Goal: Information Seeking & Learning: Learn about a topic

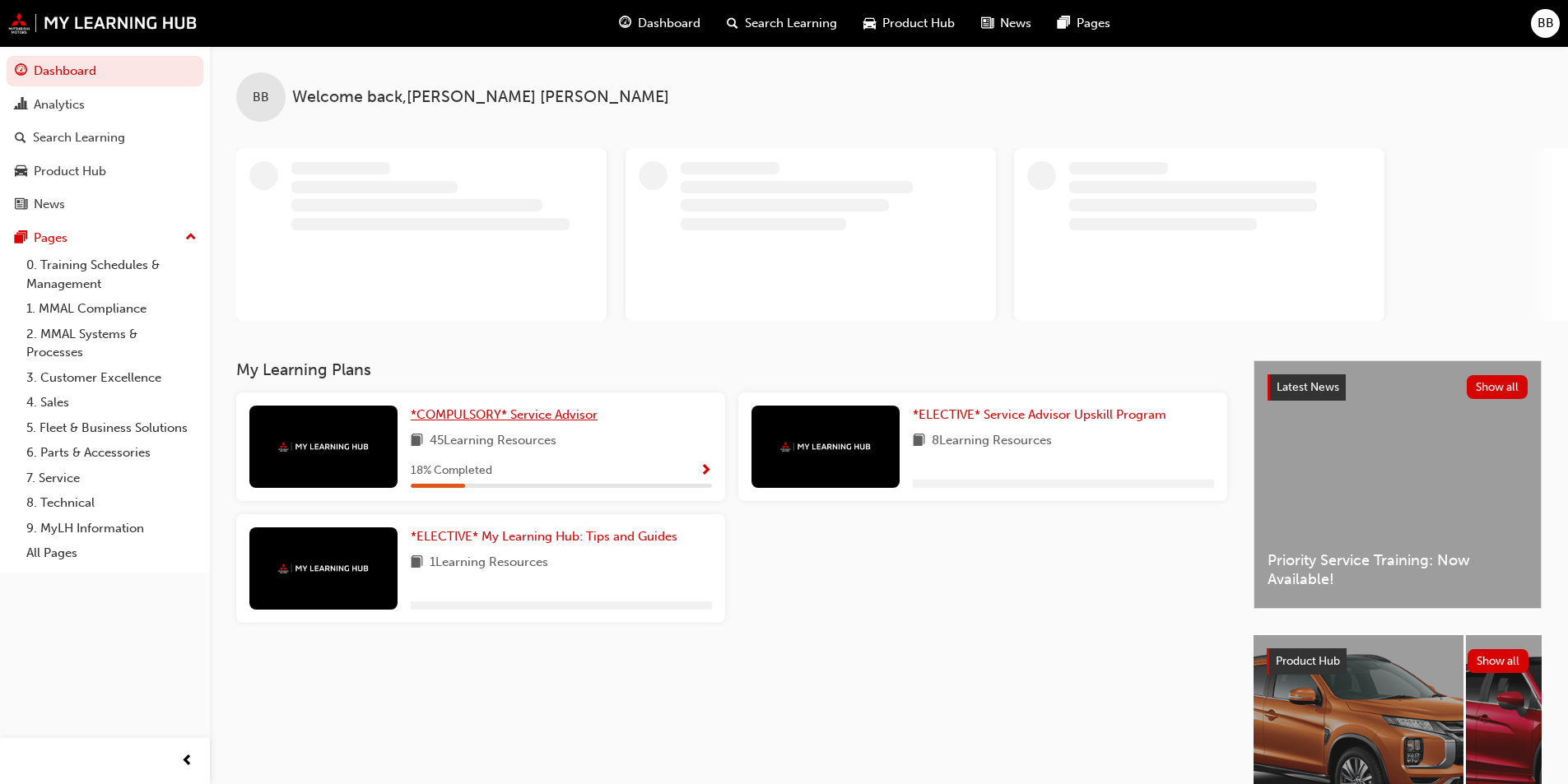
click at [556, 410] on div "BB Welcome back , [PERSON_NAME] My Learning Plans *COMPULSORY* Service Advisor …" at bounding box center [889, 459] width 1358 height 825
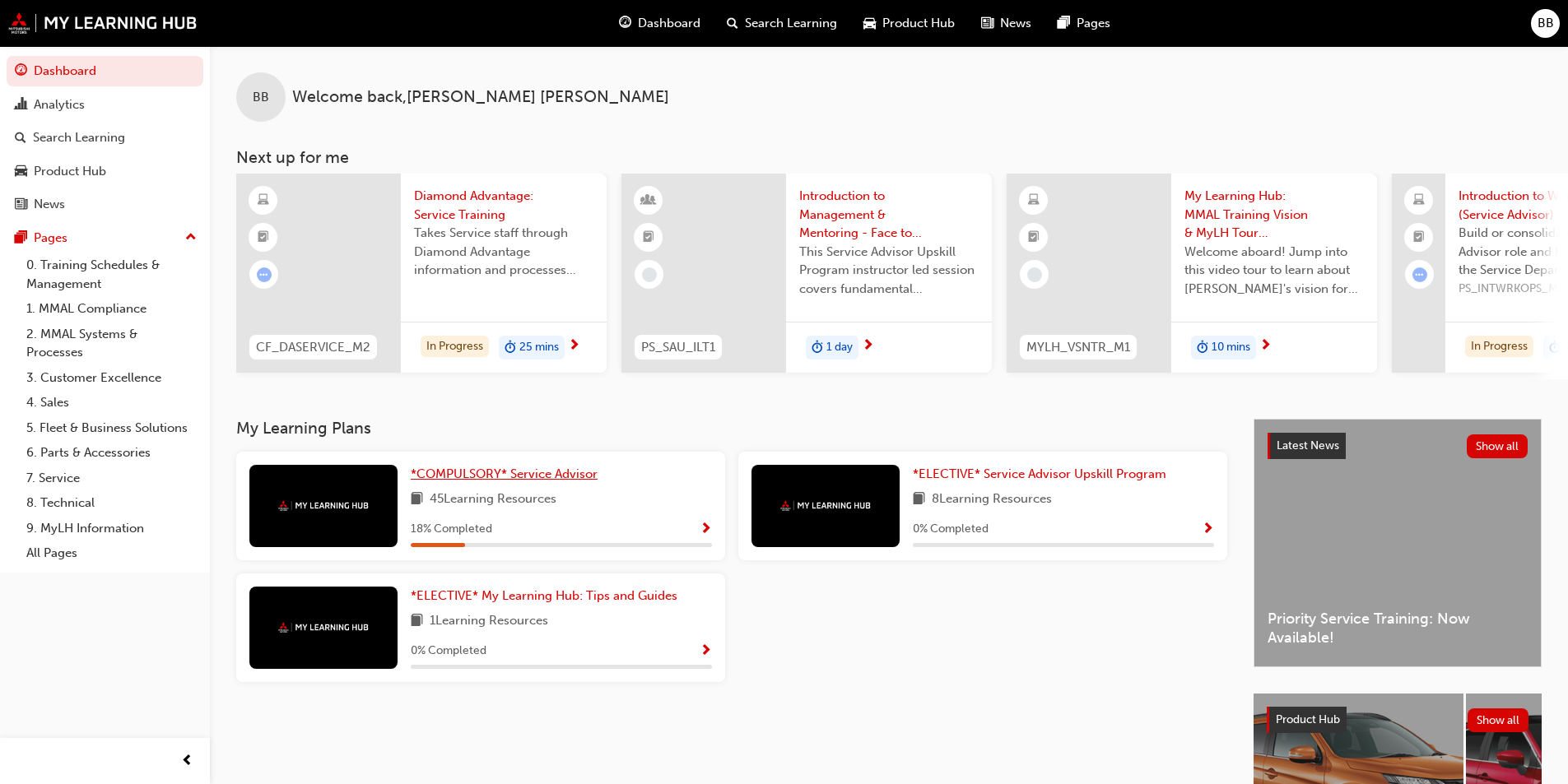
click at [567, 475] on span "*COMPULSORY* Service Advisor" at bounding box center [504, 474] width 187 height 15
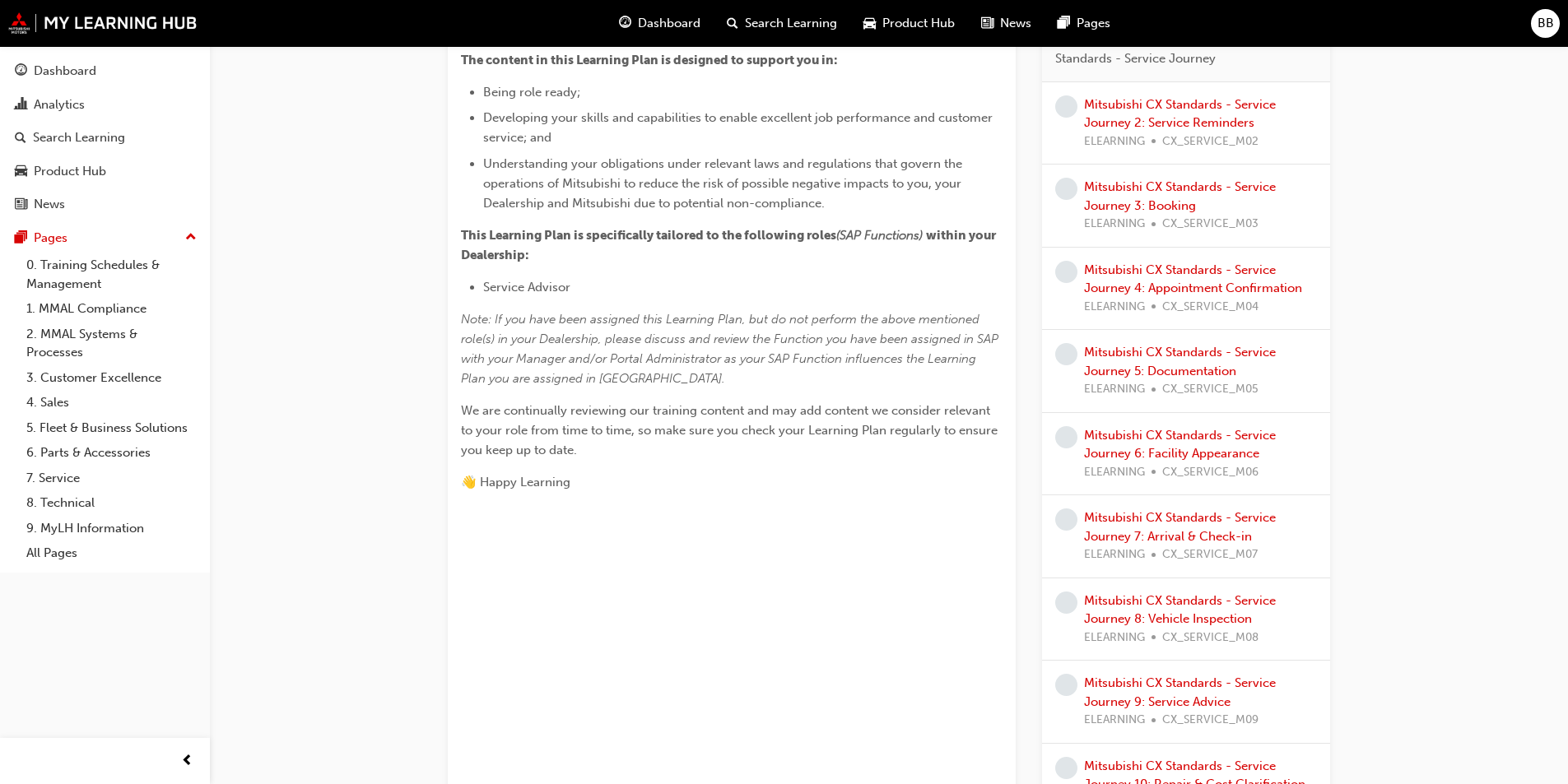
scroll to position [274, 0]
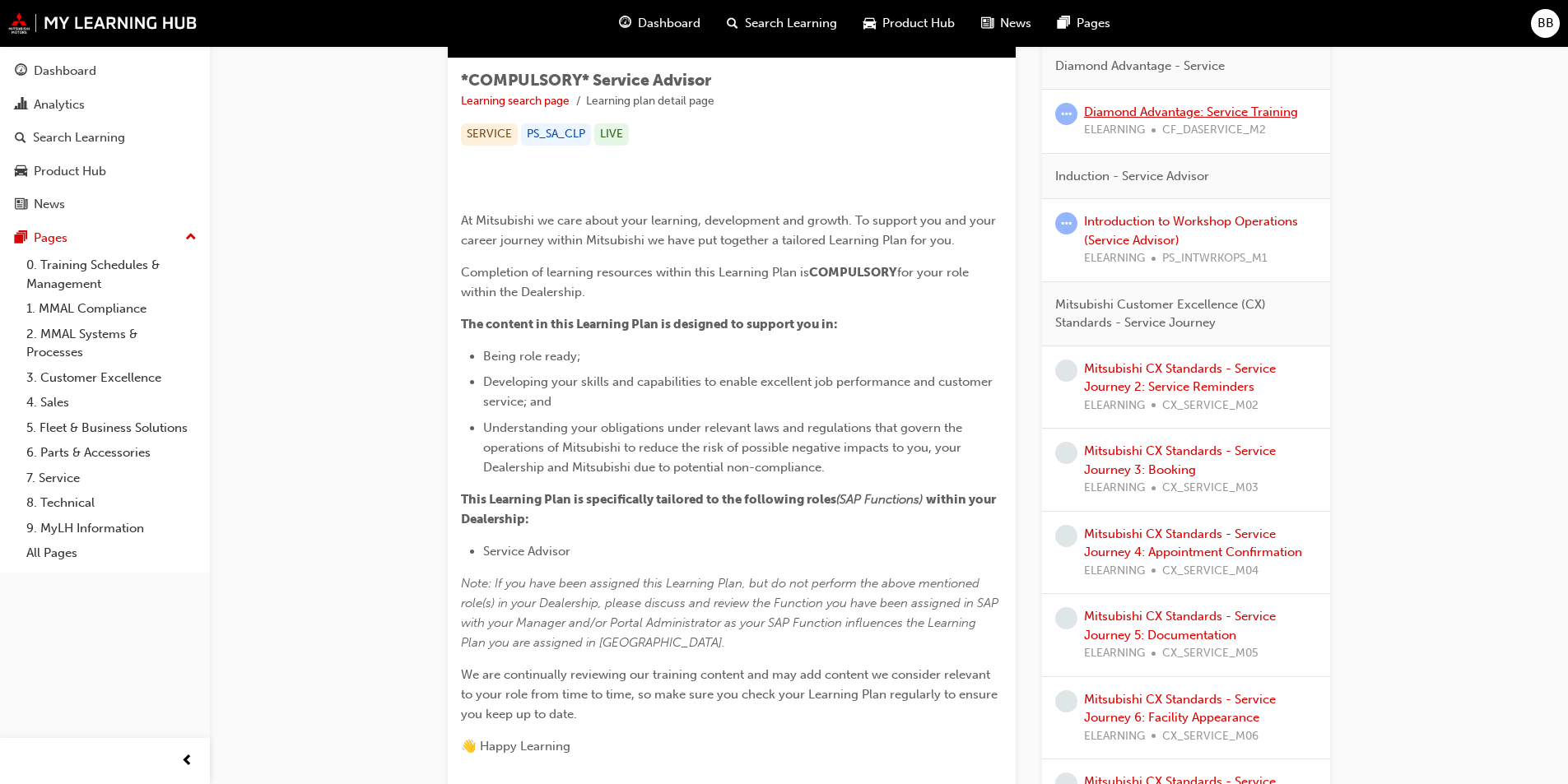
click at [1138, 117] on link "Diamond Advantage: Service Training" at bounding box center [1191, 112] width 214 height 15
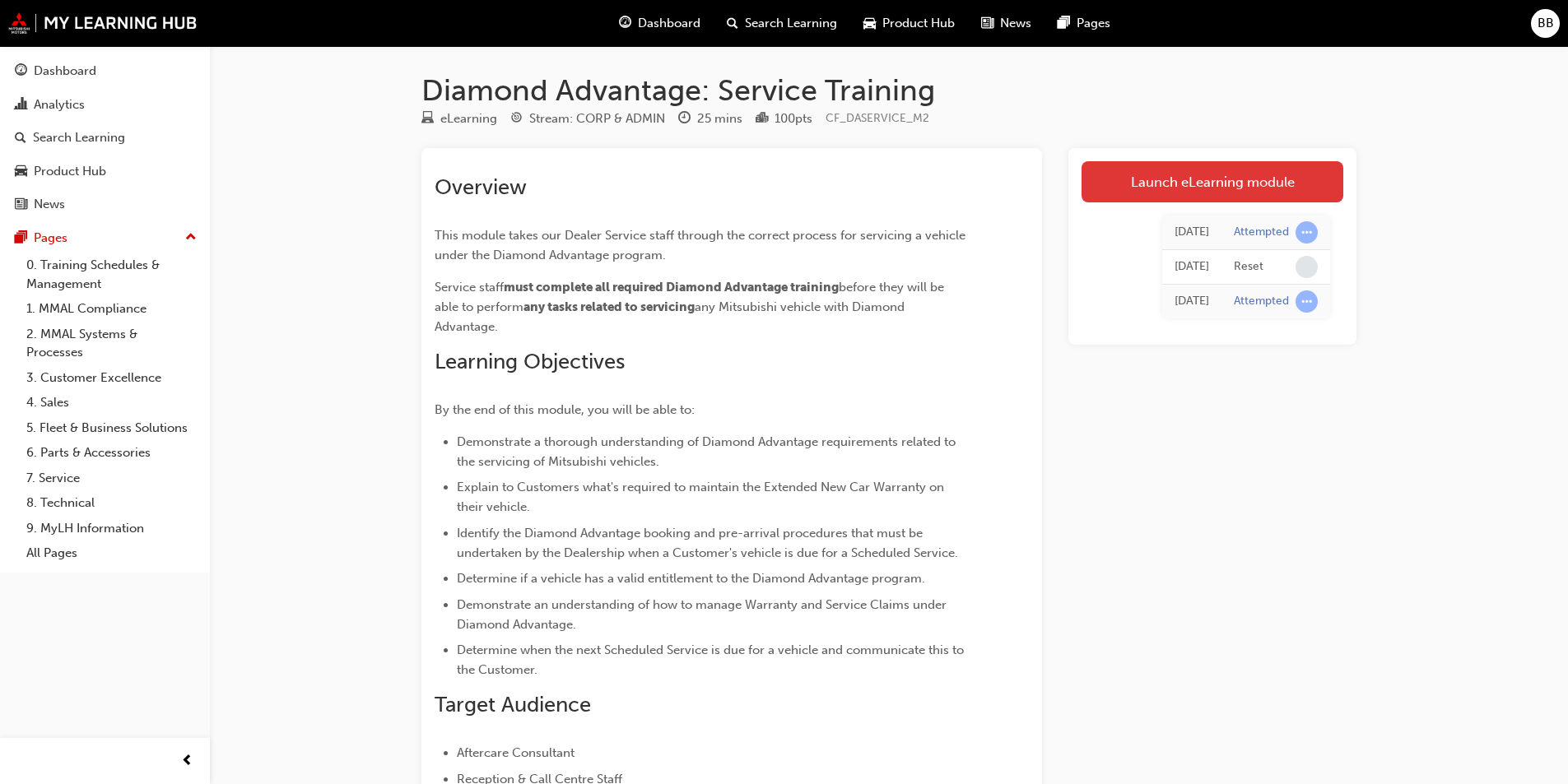
click at [1233, 178] on link "Launch eLearning module" at bounding box center [1211, 182] width 261 height 41
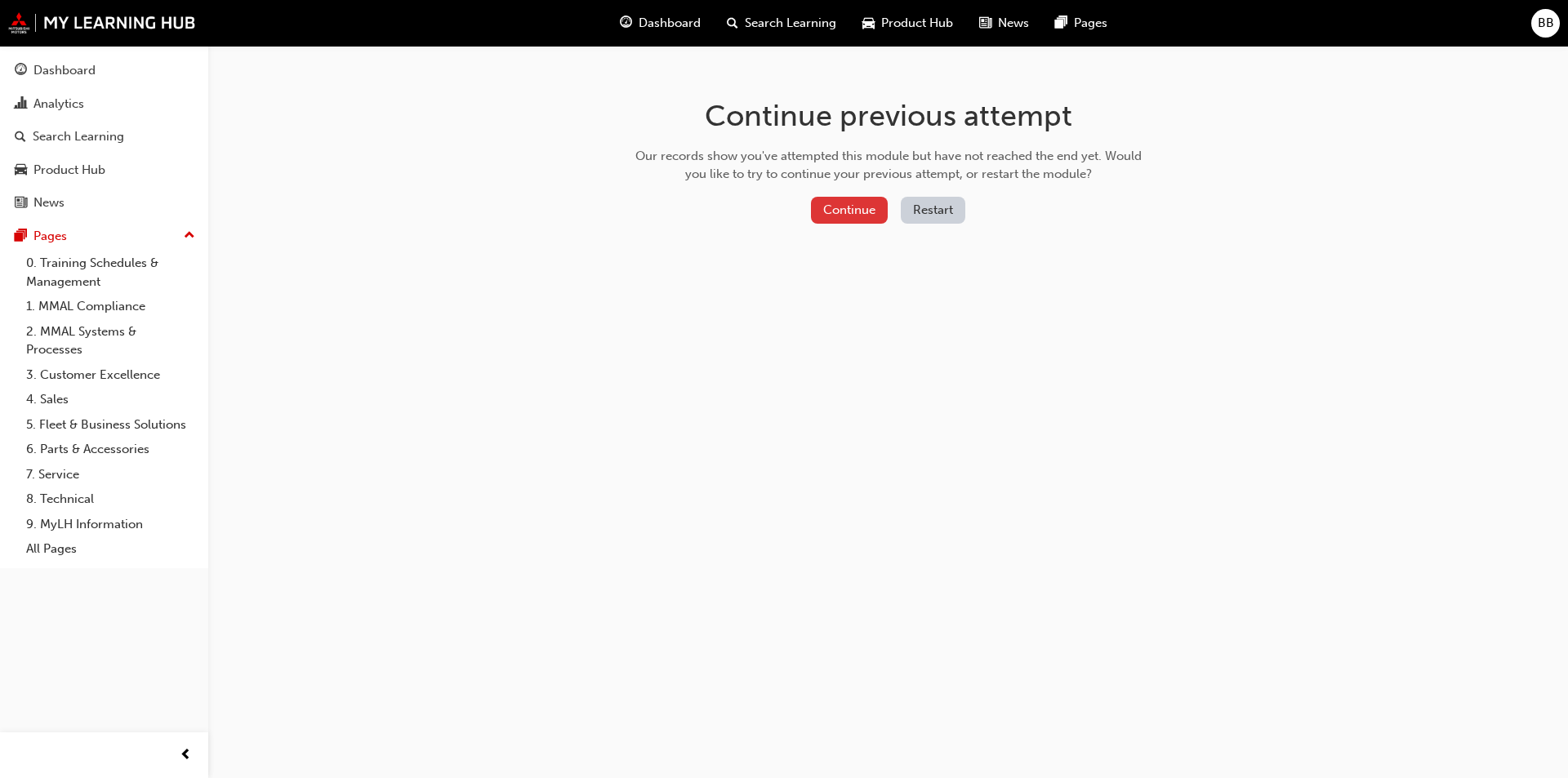
click at [857, 208] on button "Continue" at bounding box center [849, 210] width 77 height 27
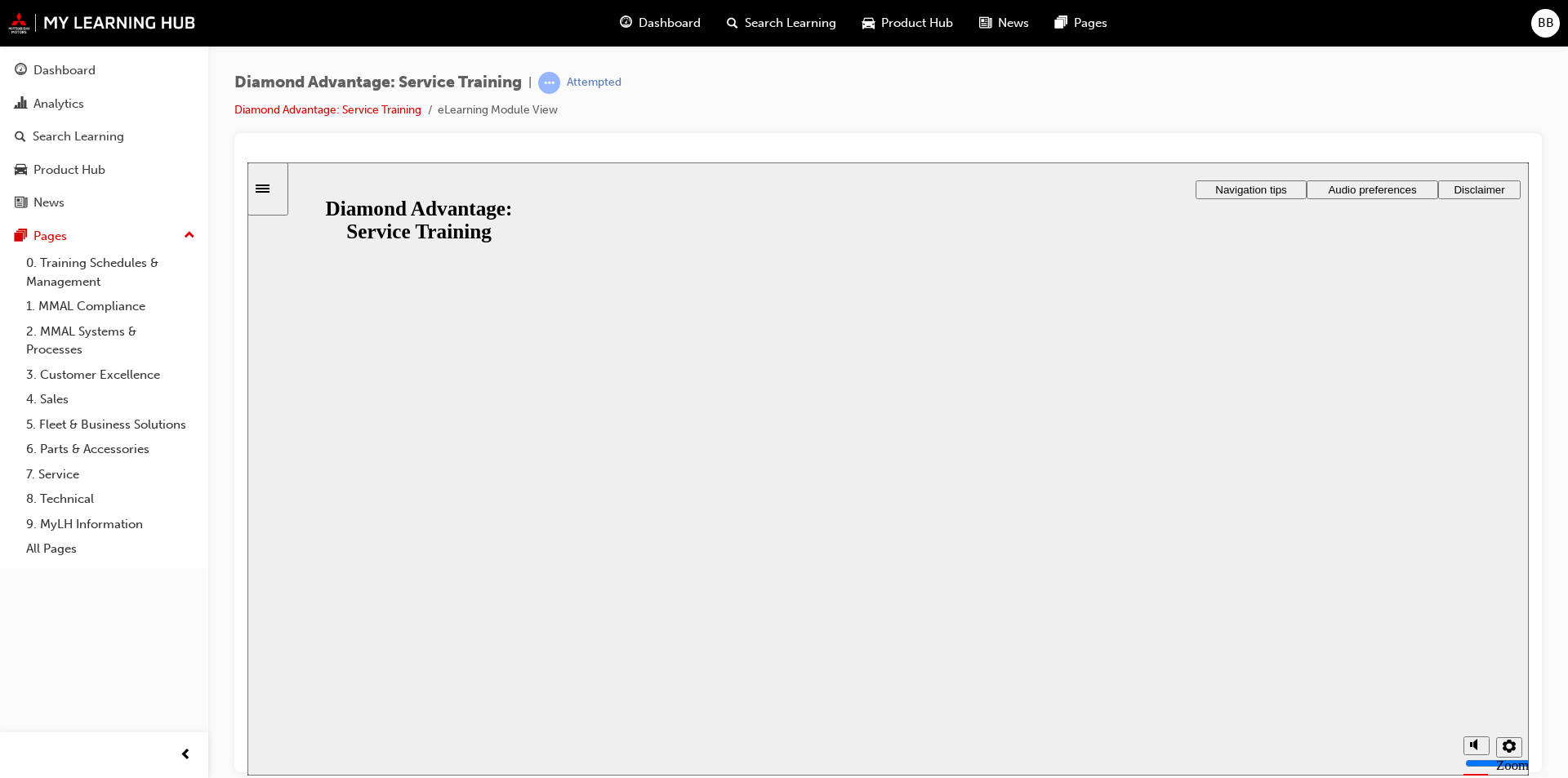
click at [942, 747] on div "Diamond Advantage: Service Training Resume Restart Diamond Advantage: Service T…" at bounding box center [889, 790] width 1281 height 88
click at [312, 761] on button "Resume" at bounding box center [280, 771] width 64 height 21
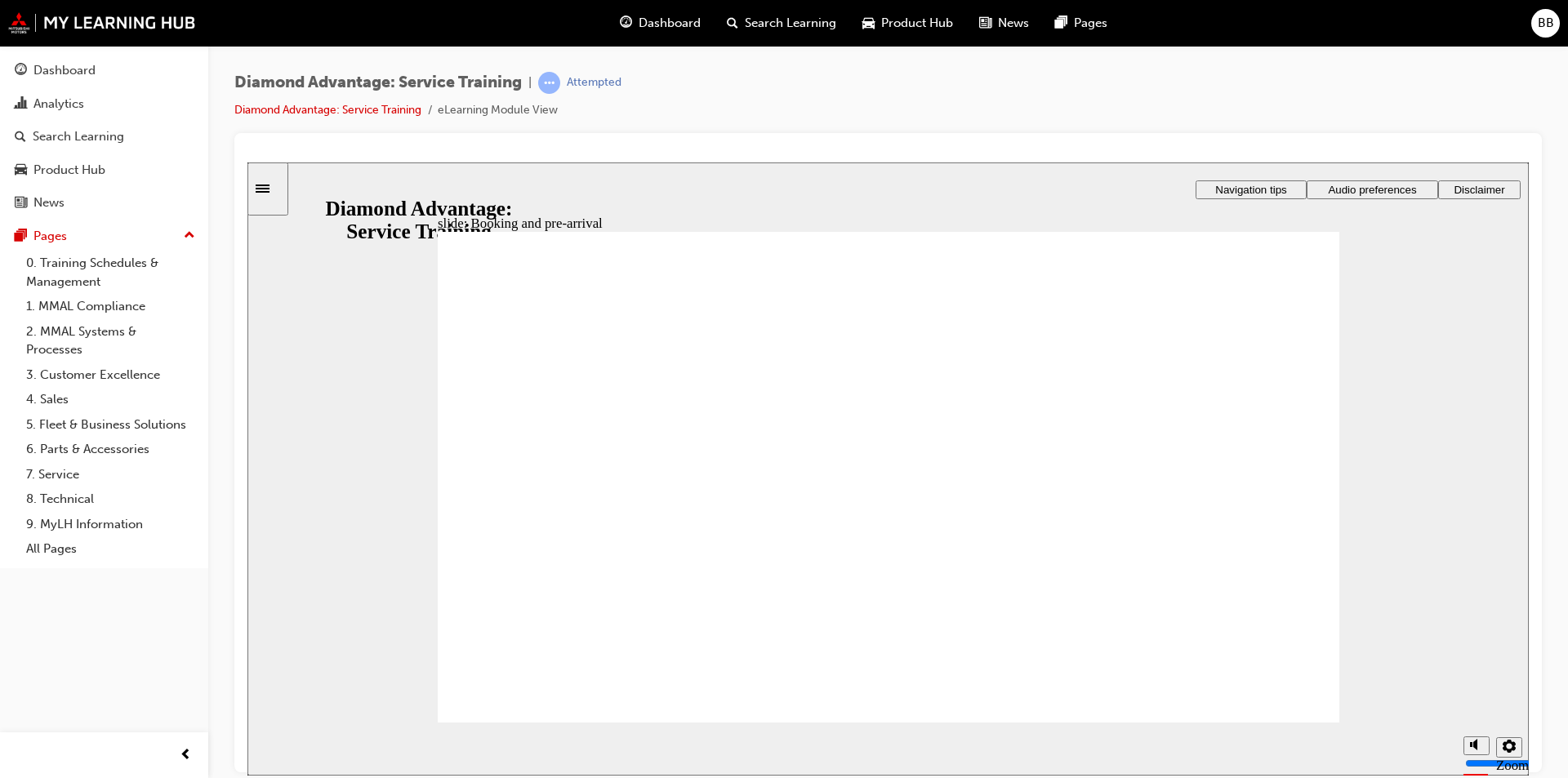
drag, startPoint x: 1298, startPoint y: 359, endPoint x: 1289, endPoint y: 348, distance: 14.2
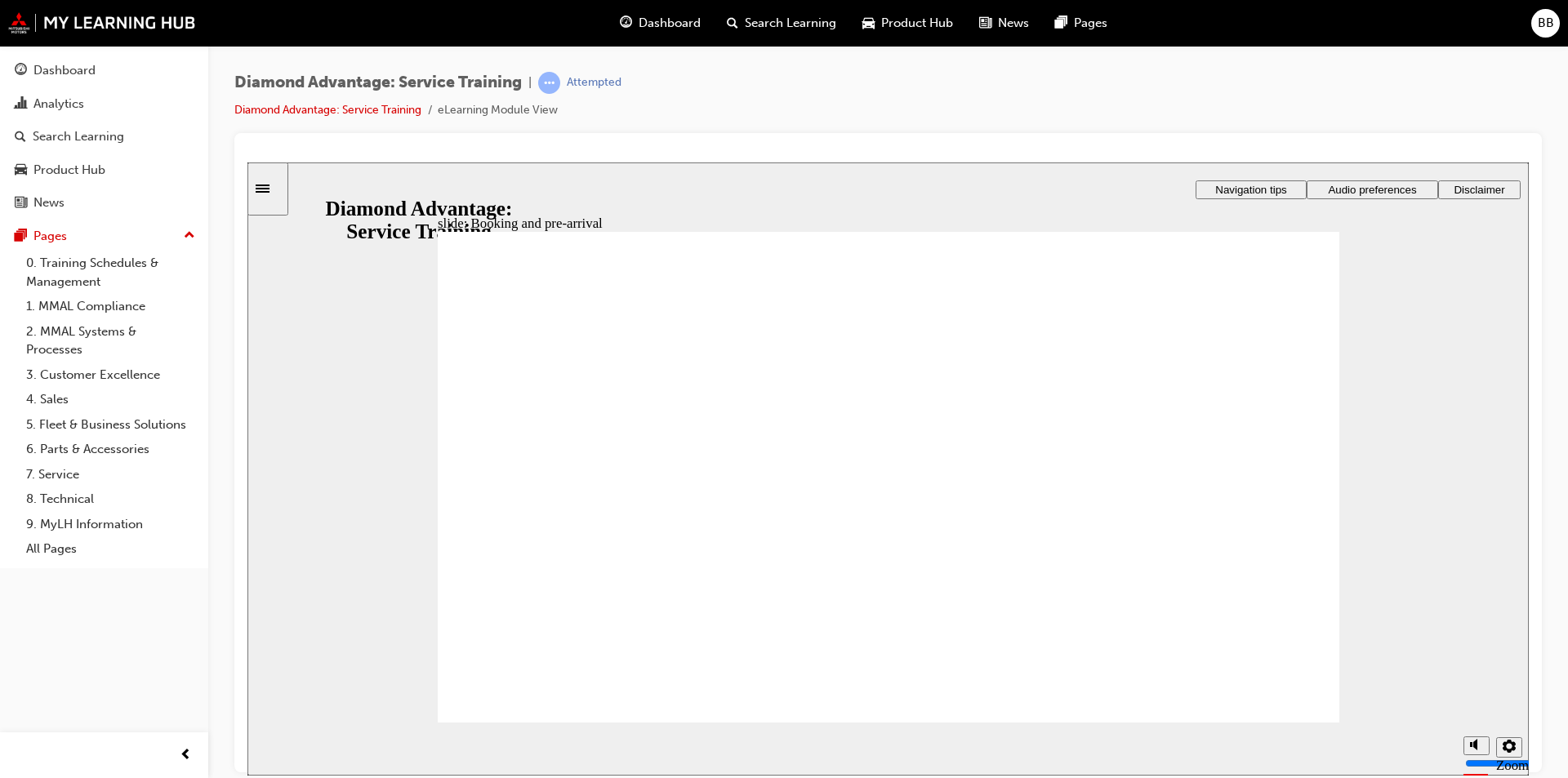
drag, startPoint x: 1174, startPoint y: 397, endPoint x: 1184, endPoint y: 397, distance: 10.0
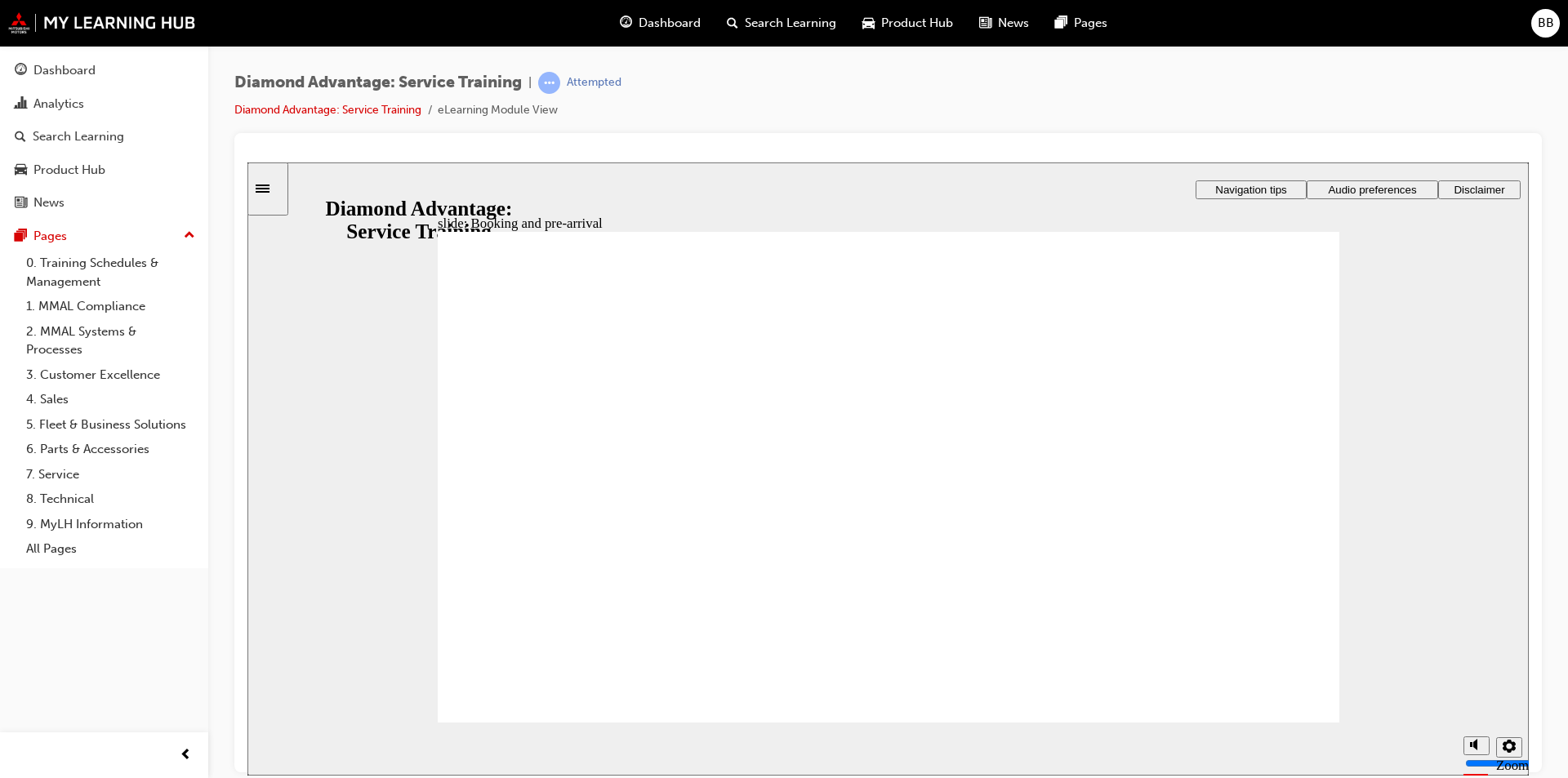
drag, startPoint x: 904, startPoint y: 380, endPoint x: 890, endPoint y: 385, distance: 14.9
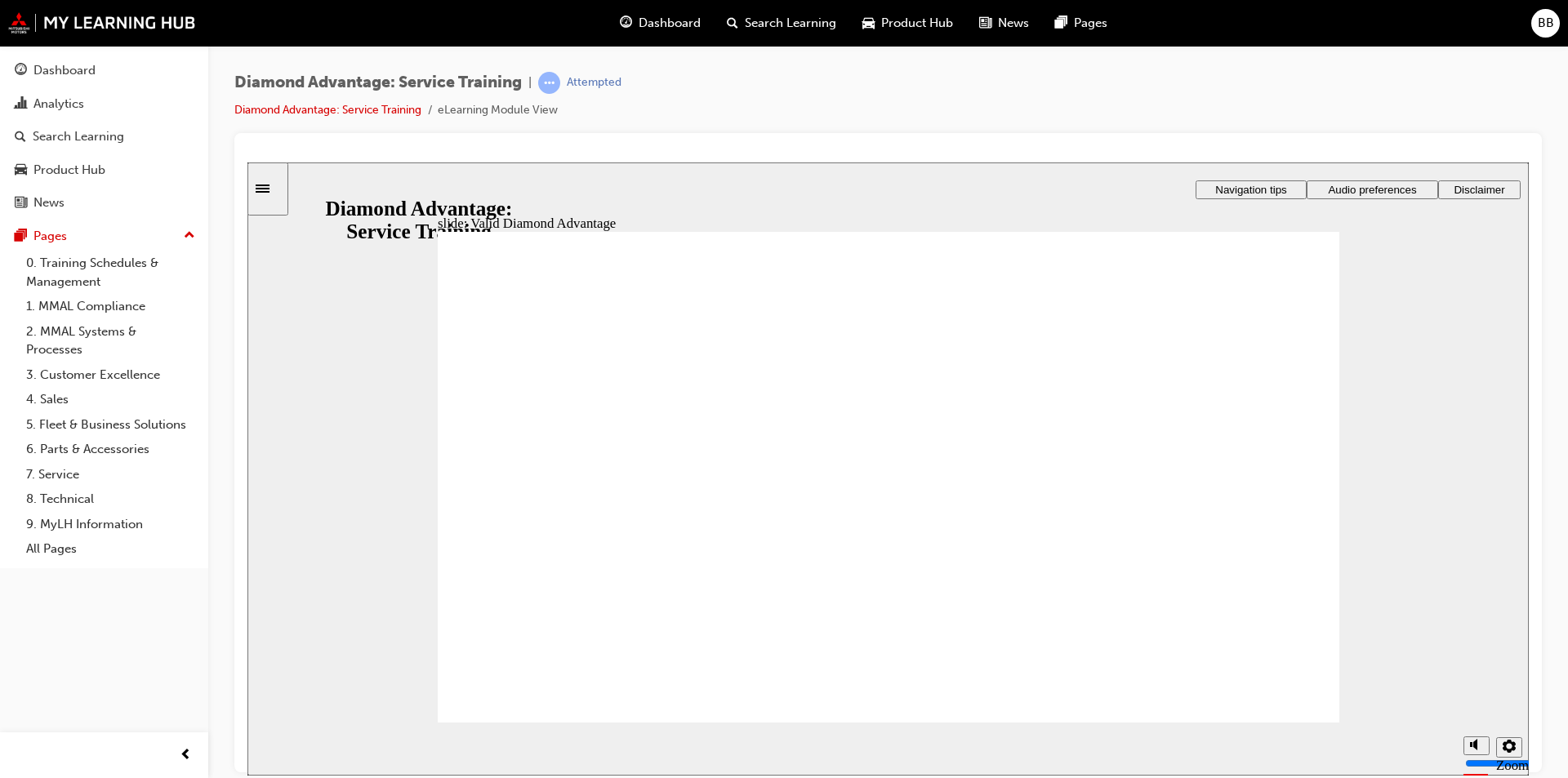
drag, startPoint x: 595, startPoint y: 527, endPoint x: 587, endPoint y: 539, distance: 14.4
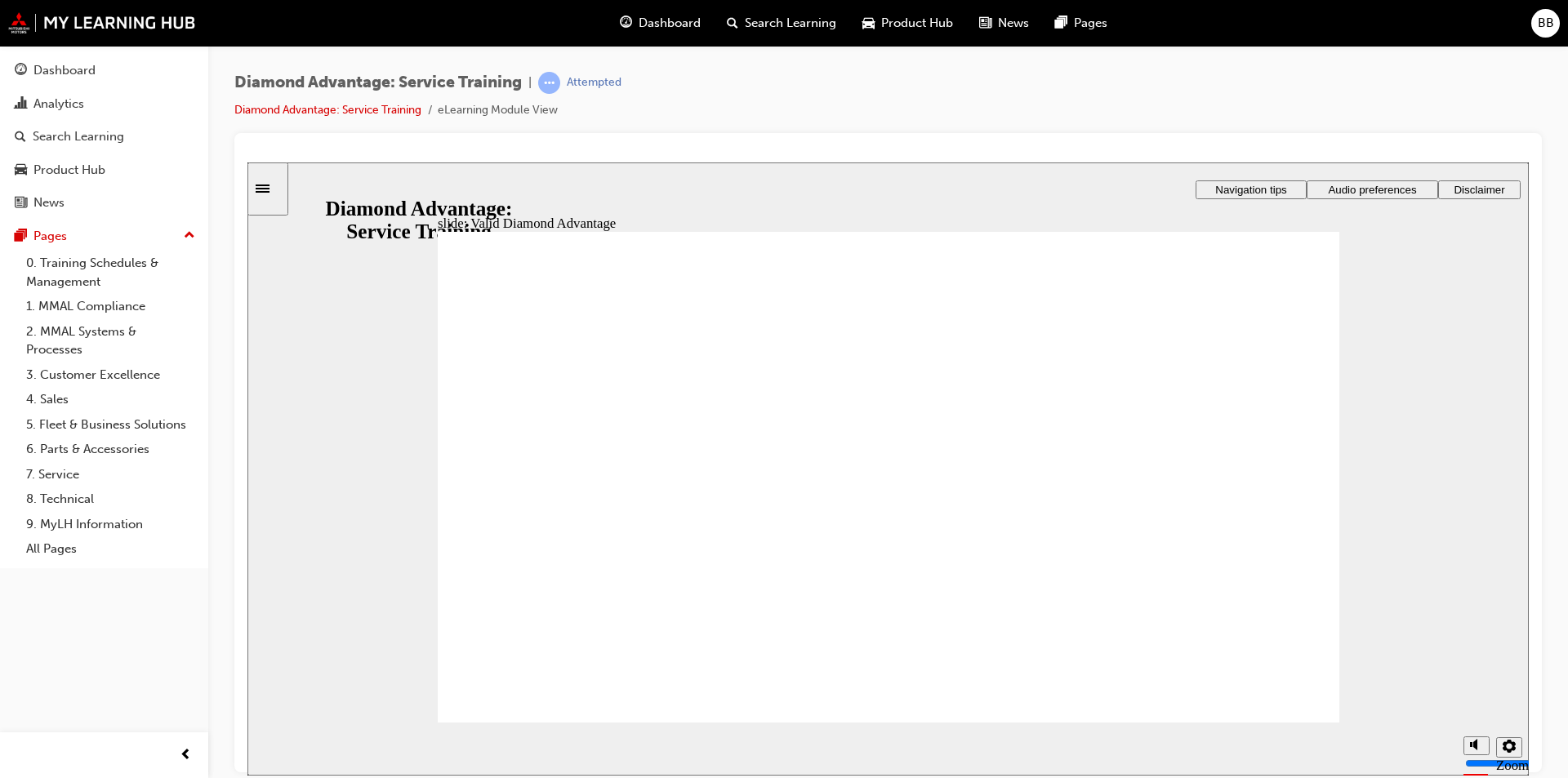
drag, startPoint x: 1033, startPoint y: 459, endPoint x: 1038, endPoint y: 470, distance: 12.1
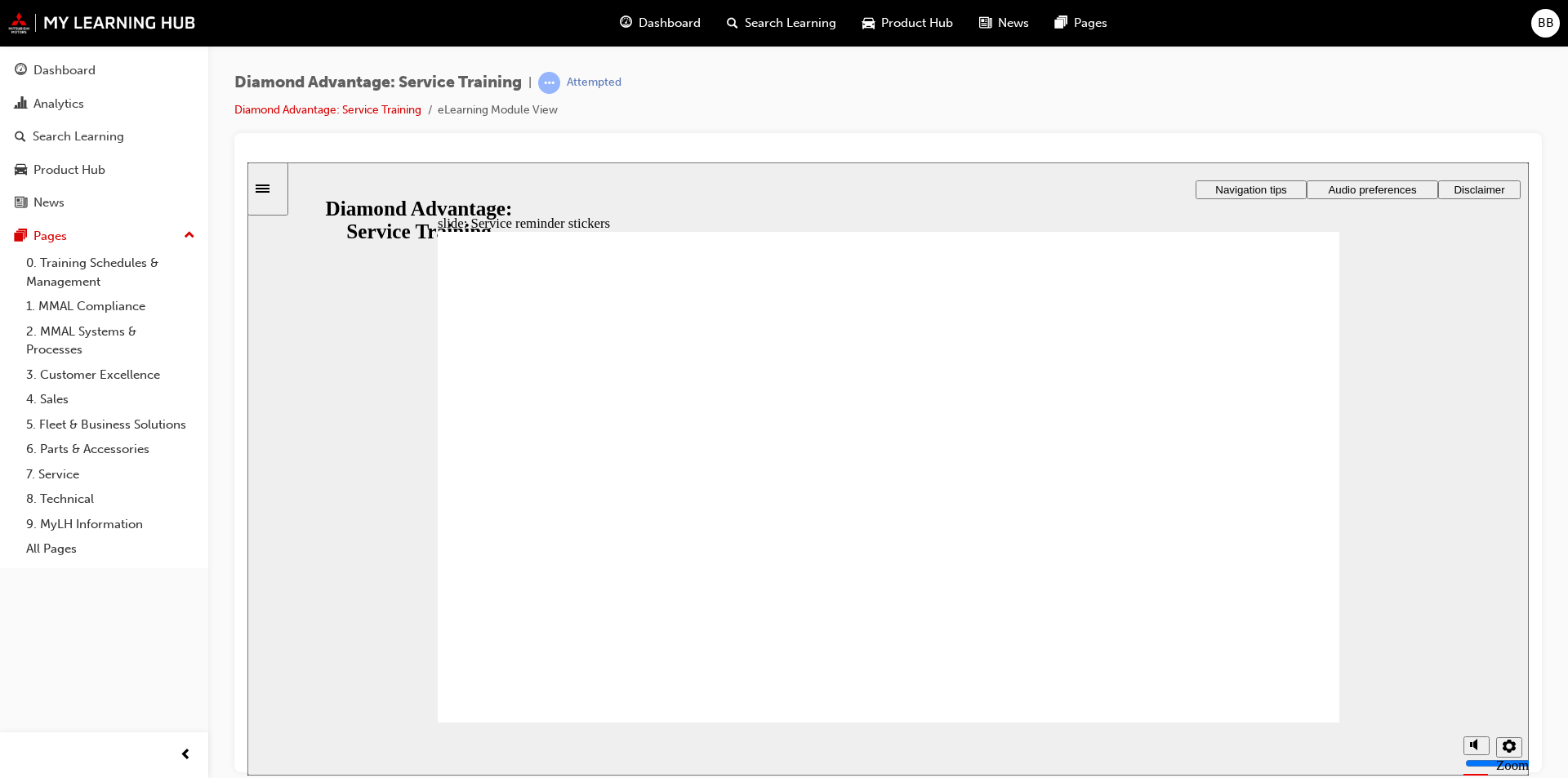
drag, startPoint x: 864, startPoint y: 515, endPoint x: 484, endPoint y: 327, distance: 424.0
drag, startPoint x: 471, startPoint y: 421, endPoint x: 530, endPoint y: 422, distance: 59.0
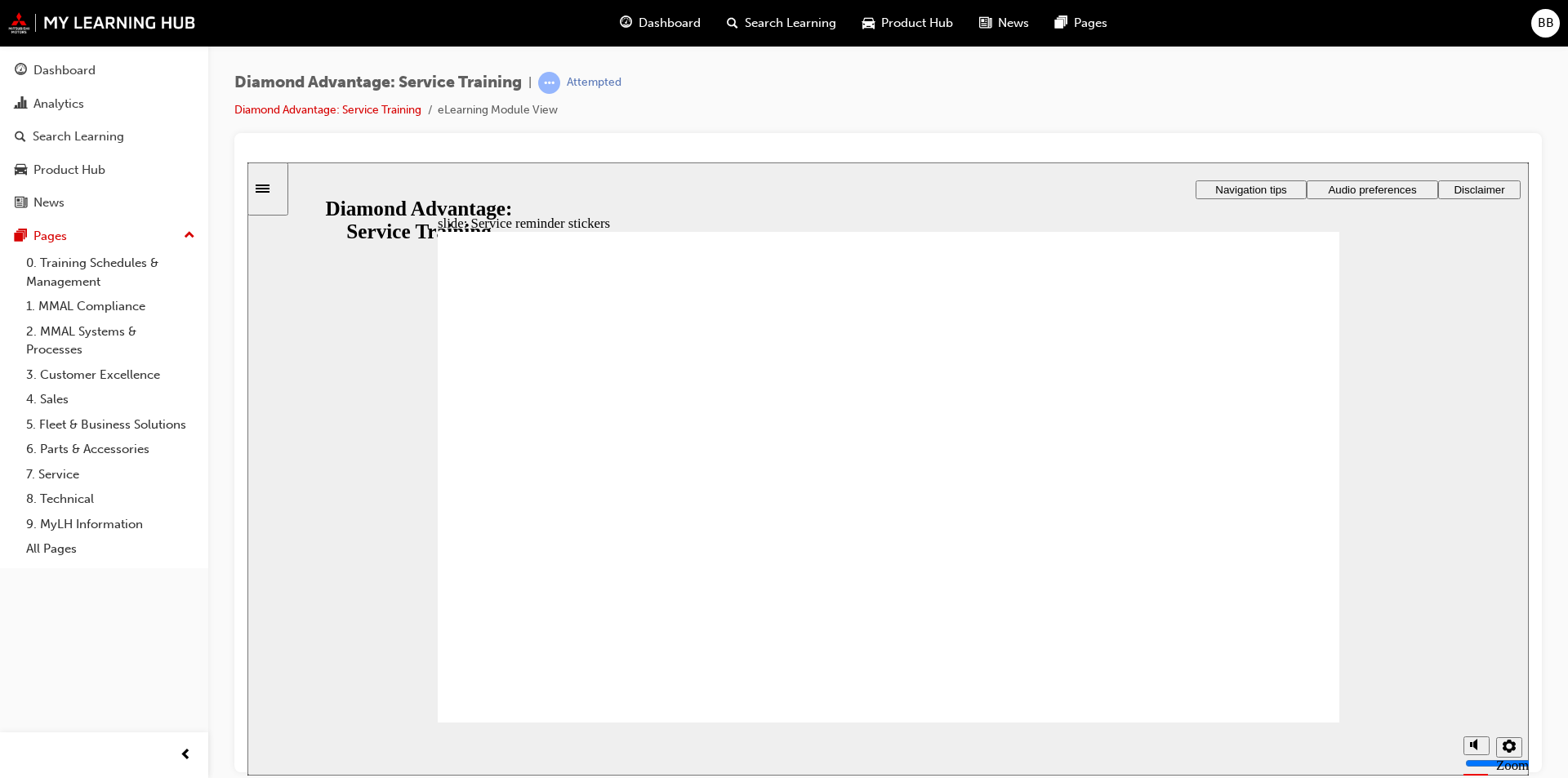
drag, startPoint x: 1294, startPoint y: 324, endPoint x: 1304, endPoint y: 326, distance: 10.2
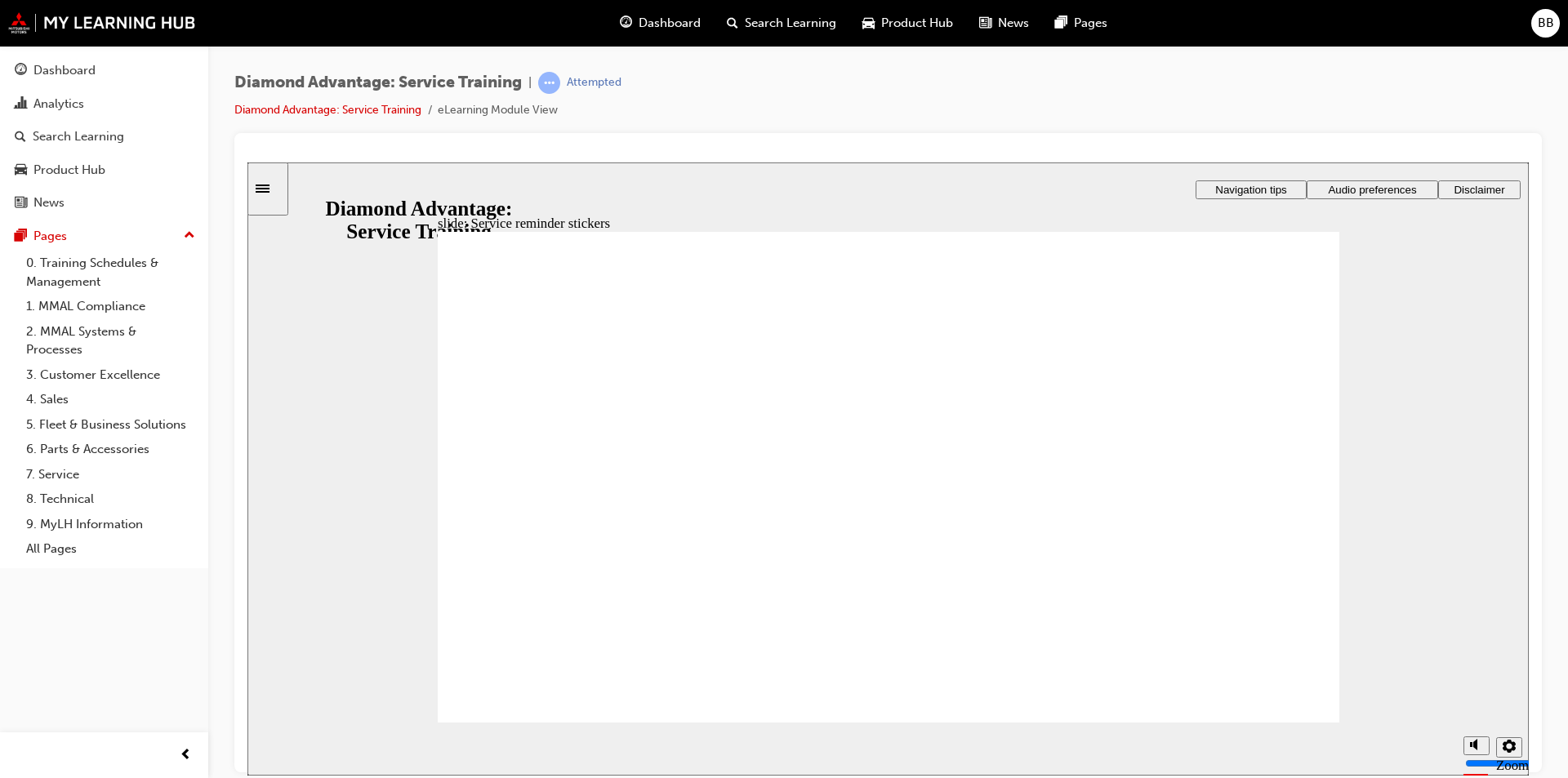
drag, startPoint x: 1288, startPoint y: 359, endPoint x: 1276, endPoint y: 344, distance: 19.2
drag, startPoint x: 1280, startPoint y: 363, endPoint x: 1147, endPoint y: 201, distance: 209.6
click at [1147, 201] on div "slide: Service reminder stickers Rectangle 1 Rectangle 3 Rectangle 4 Rectangle …" at bounding box center [889, 468] width 1281 height 613
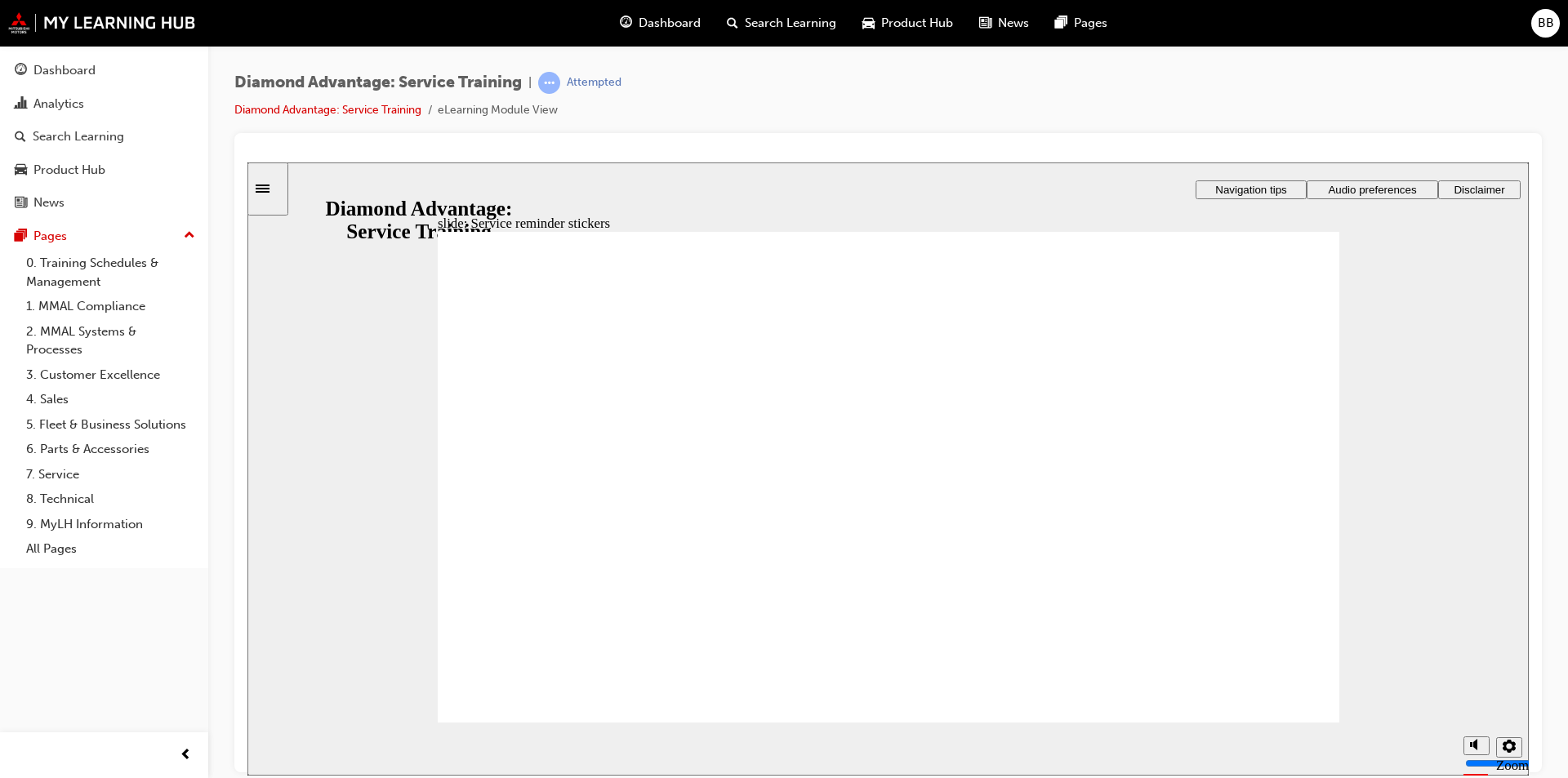
drag, startPoint x: 1283, startPoint y: 353, endPoint x: 1282, endPoint y: 375, distance: 22.0
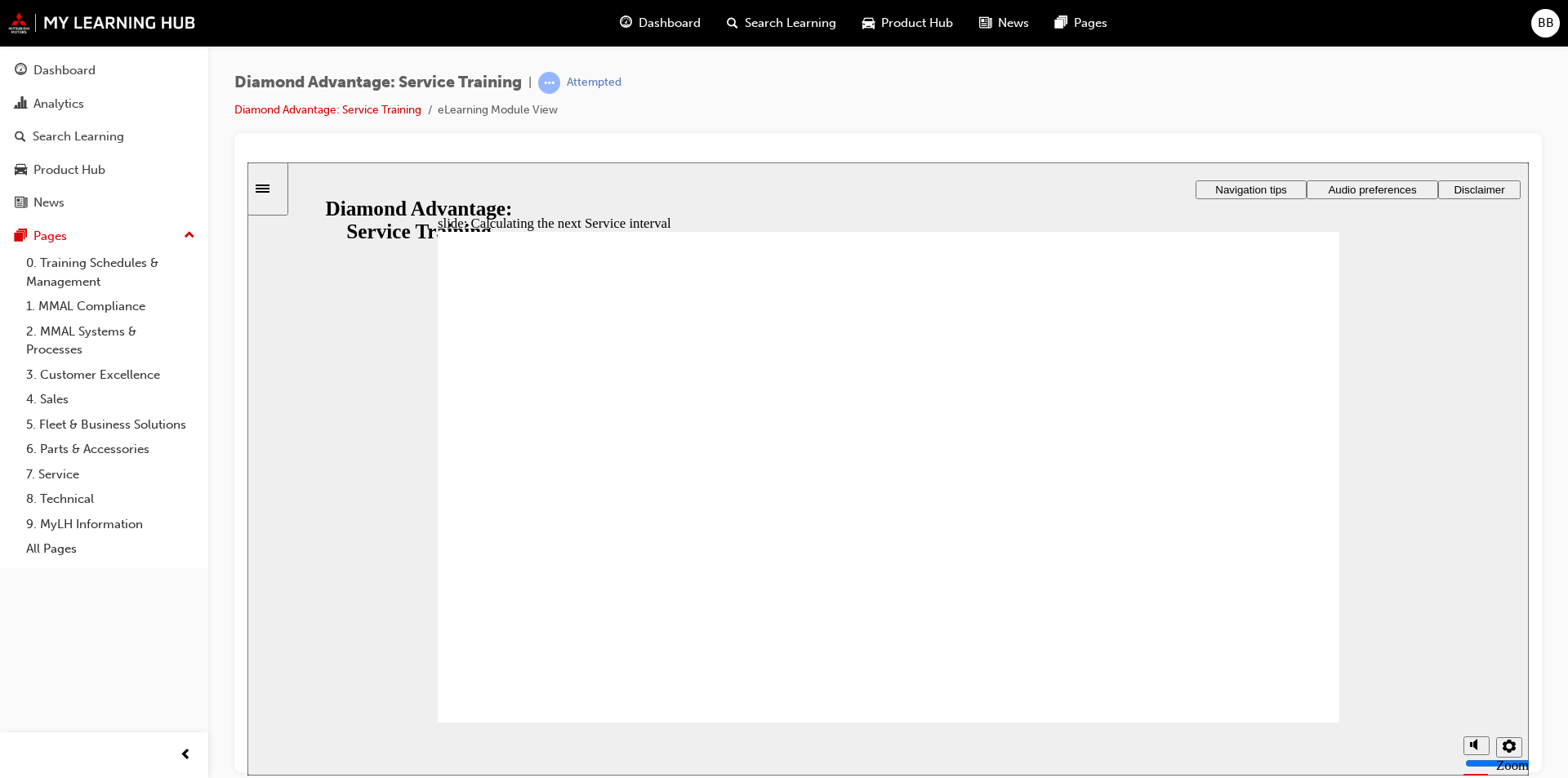
drag, startPoint x: 1051, startPoint y: 579, endPoint x: 1051, endPoint y: 561, distance: 18.0
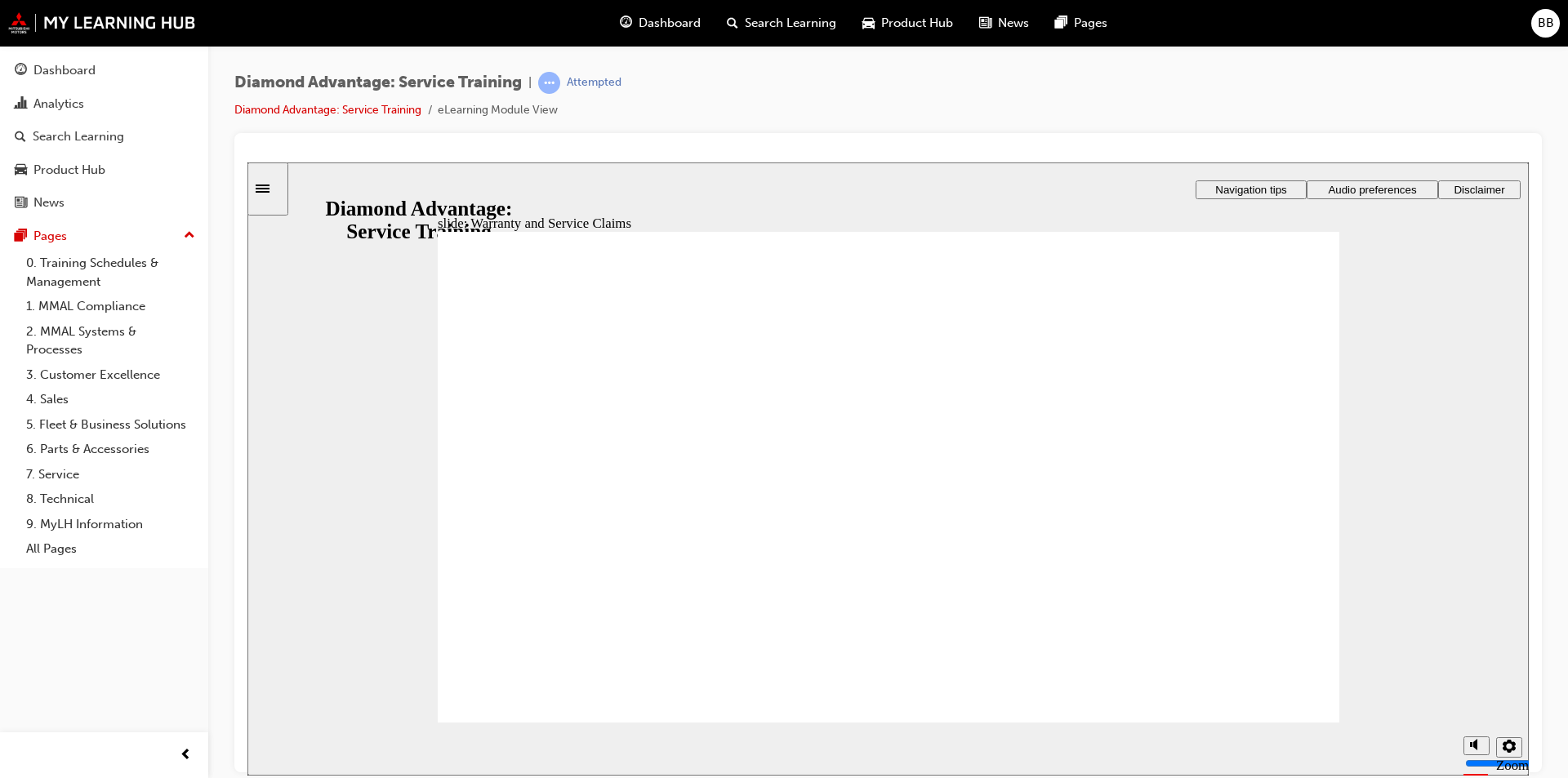
drag, startPoint x: 997, startPoint y: 461, endPoint x: 1019, endPoint y: 464, distance: 22.2
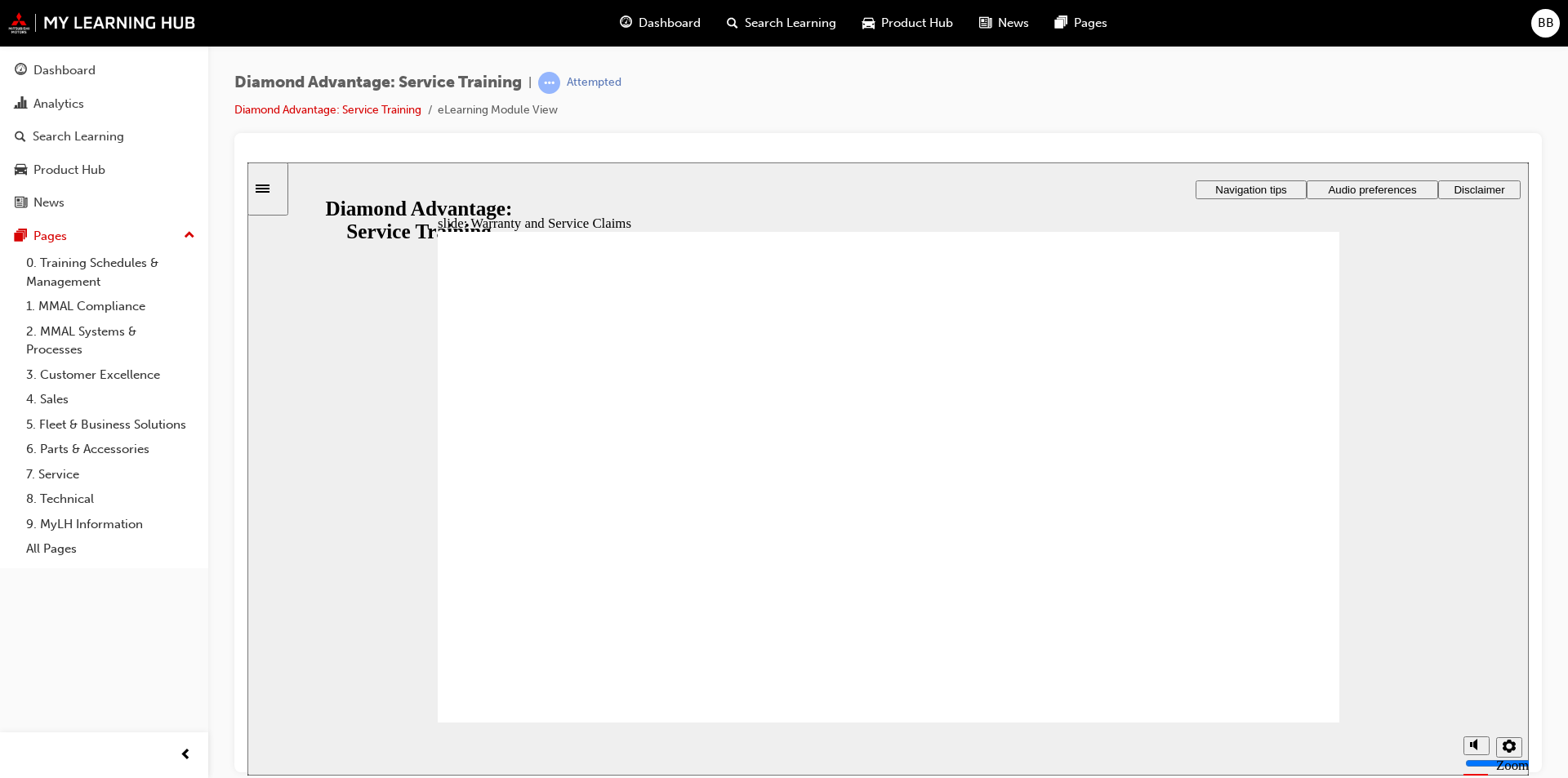
drag, startPoint x: 1080, startPoint y: 607, endPoint x: 1239, endPoint y: 589, distance: 160.0
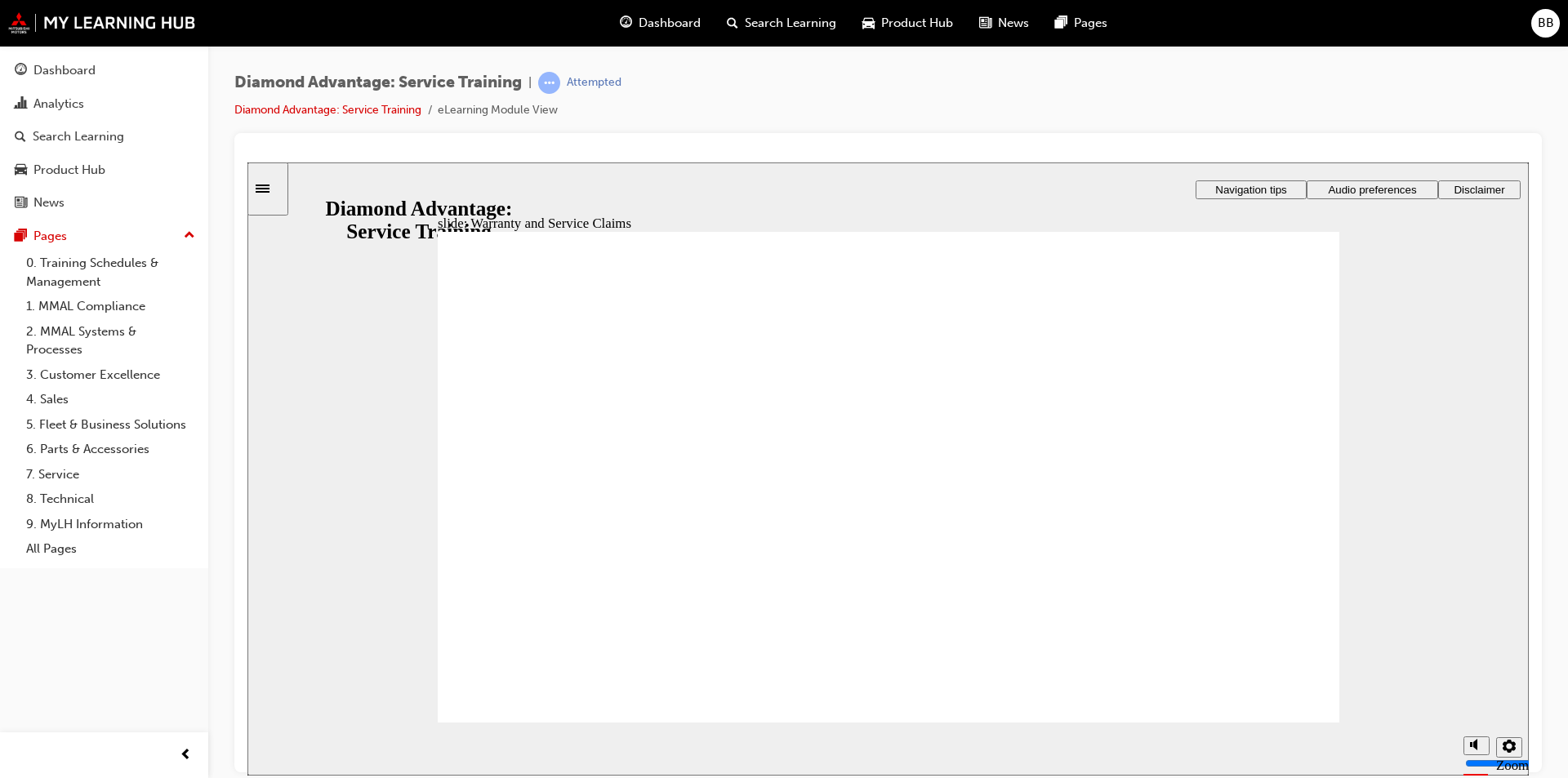
drag, startPoint x: 999, startPoint y: 496, endPoint x: 1029, endPoint y: 532, distance: 46.9
drag, startPoint x: 1030, startPoint y: 530, endPoint x: 1027, endPoint y: 517, distance: 13.3
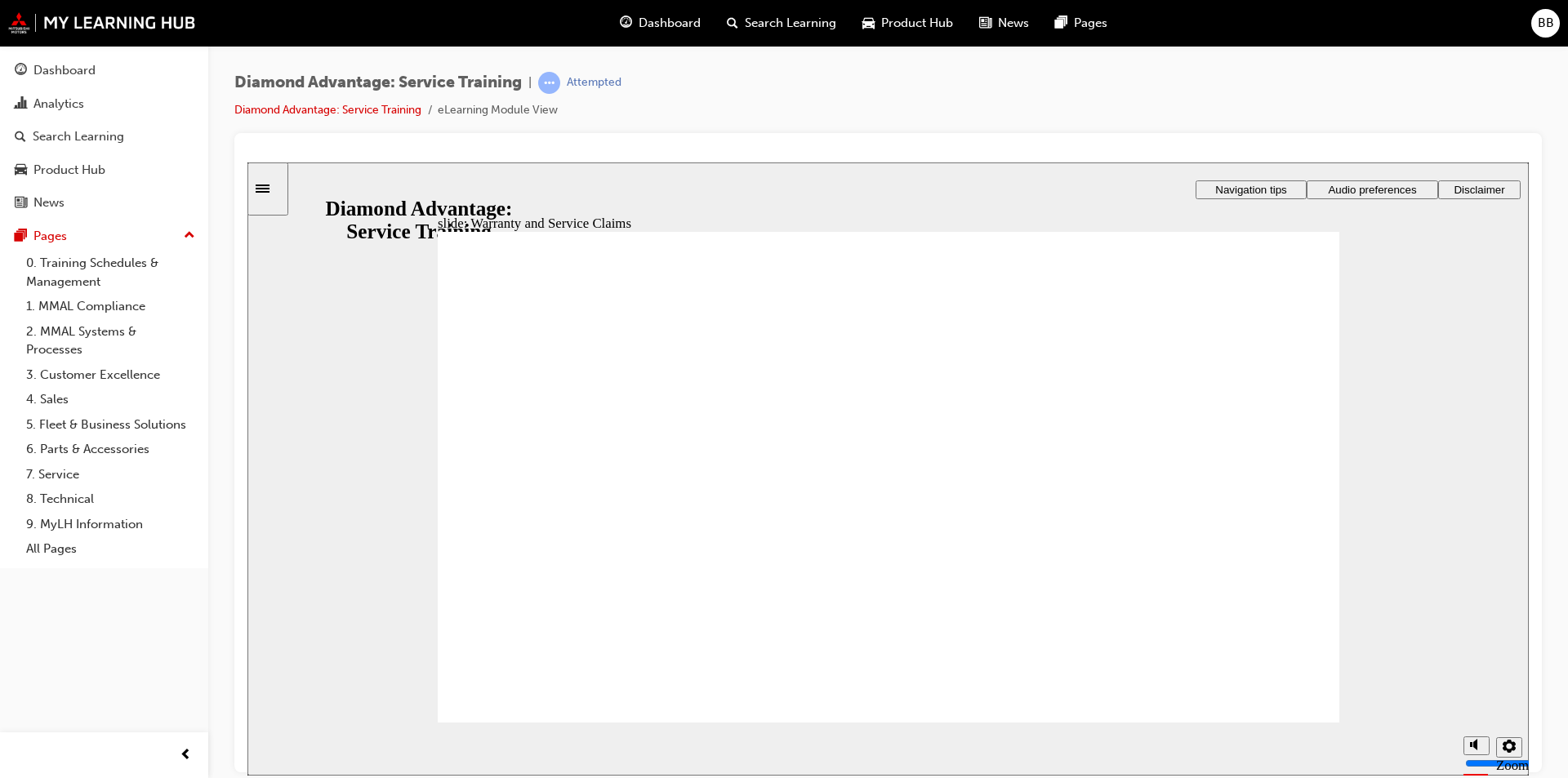
drag, startPoint x: 1027, startPoint y: 517, endPoint x: 1096, endPoint y: 486, distance: 75.6
drag, startPoint x: 1096, startPoint y: 486, endPoint x: 1179, endPoint y: 724, distance: 252.1
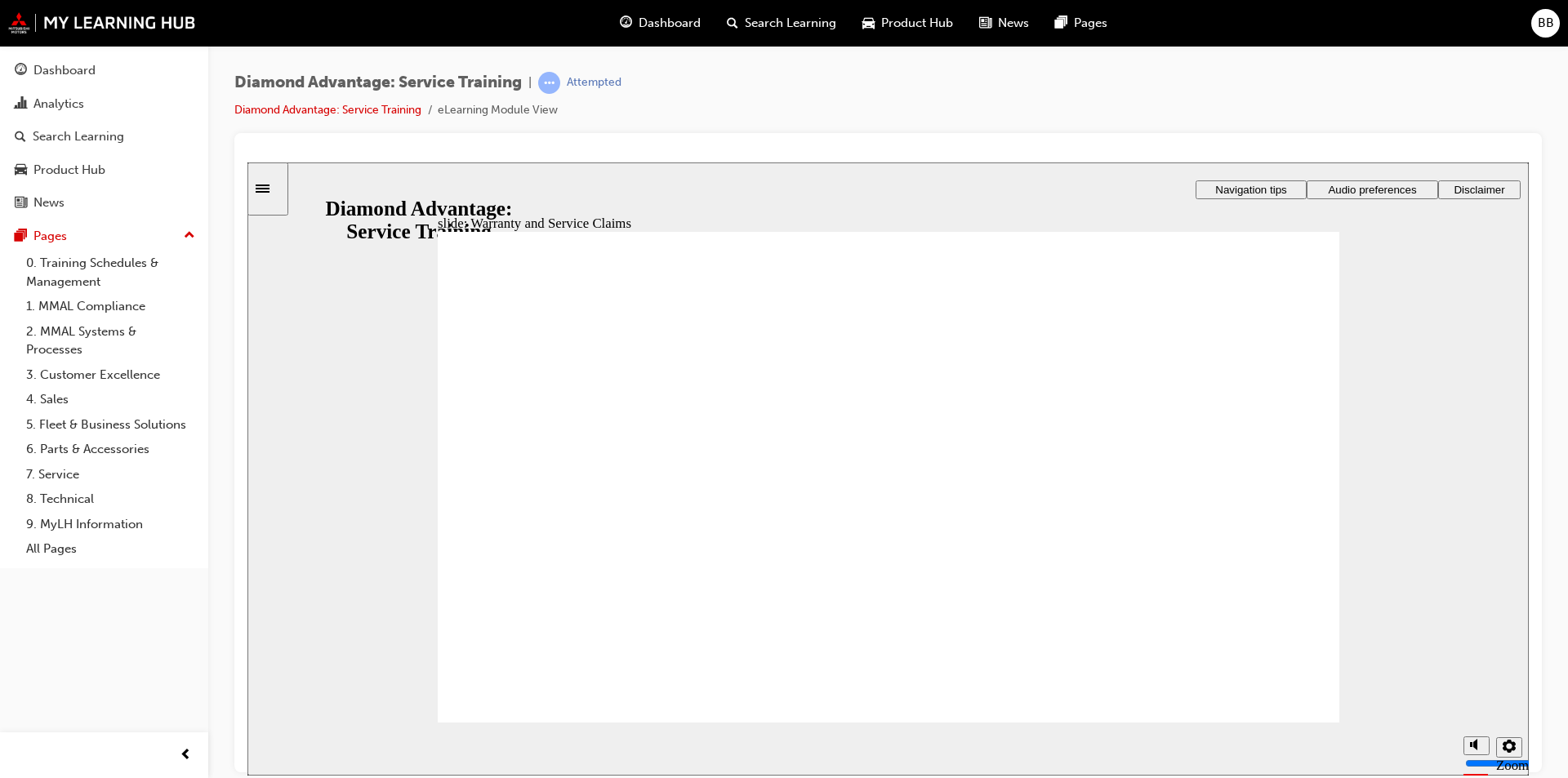
drag, startPoint x: 1010, startPoint y: 496, endPoint x: 1023, endPoint y: 522, distance: 29.1
drag, startPoint x: 1023, startPoint y: 522, endPoint x: 1037, endPoint y: 529, distance: 15.7
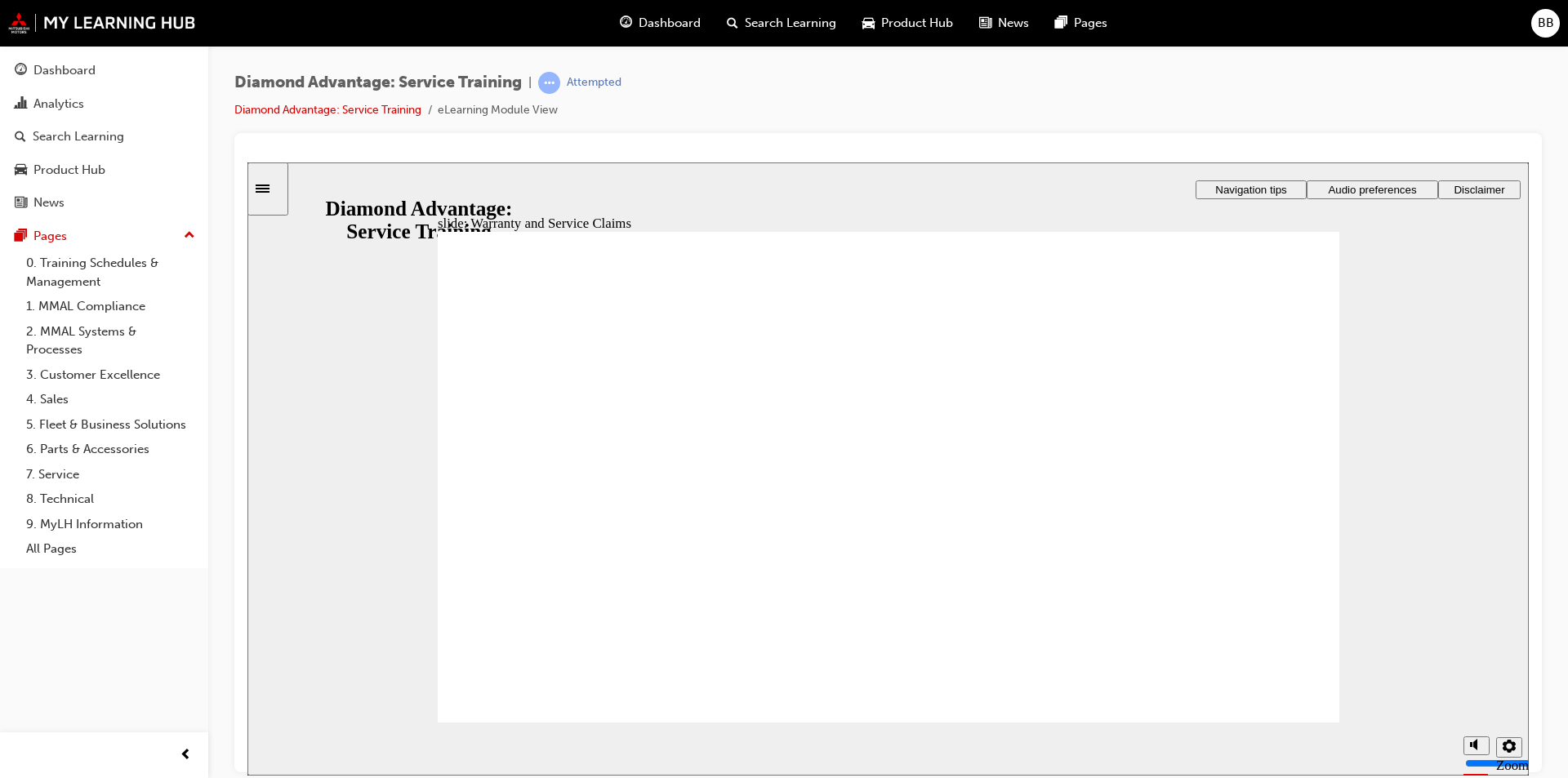
drag, startPoint x: 1113, startPoint y: 613, endPoint x: 1286, endPoint y: 659, distance: 179.0
drag, startPoint x: 1286, startPoint y: 659, endPoint x: 1206, endPoint y: 655, distance: 80.1
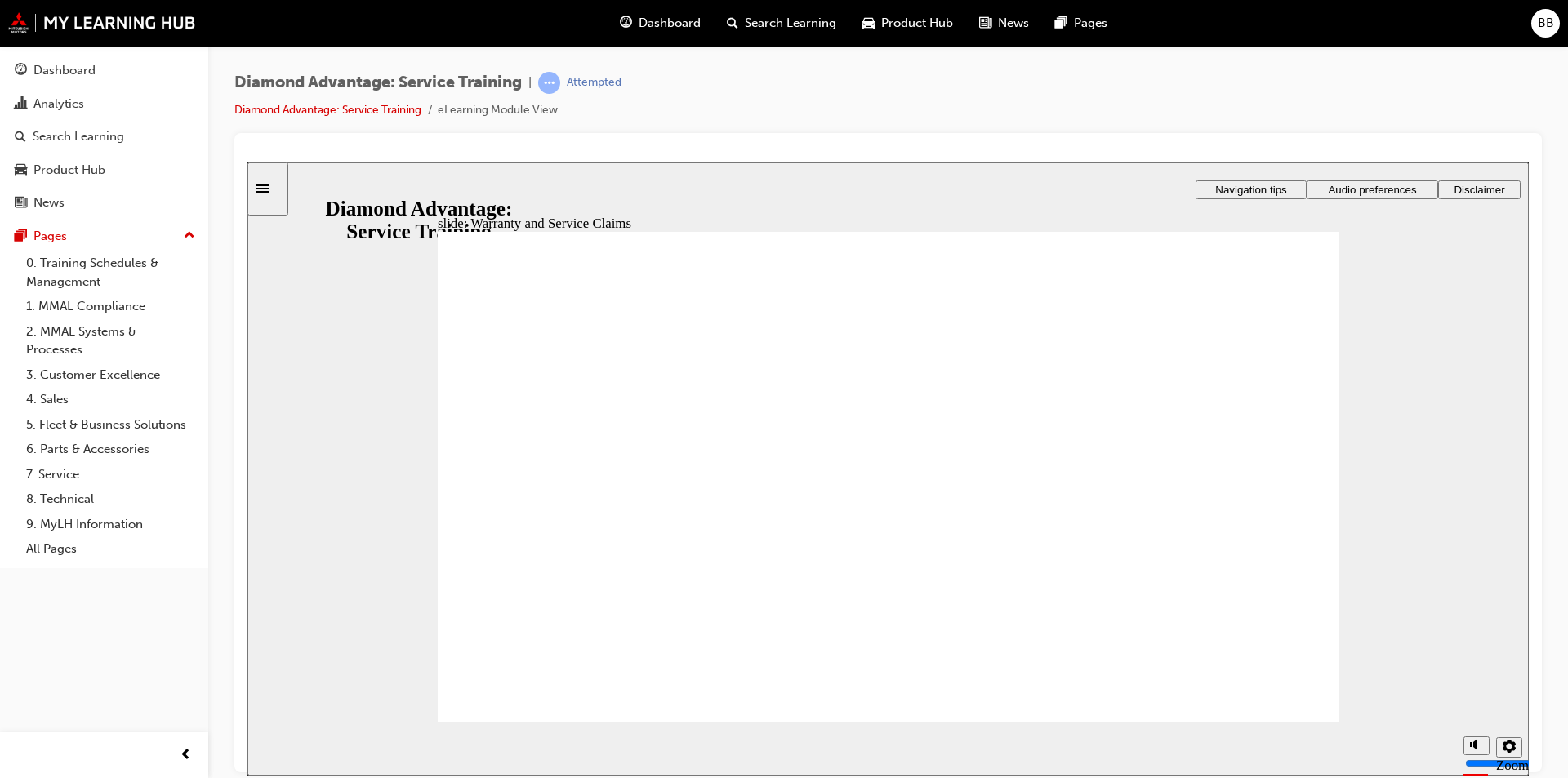
drag, startPoint x: 1314, startPoint y: 715, endPoint x: 1296, endPoint y: 710, distance: 18.7
drag, startPoint x: 1296, startPoint y: 710, endPoint x: 1288, endPoint y: 706, distance: 8.9
drag, startPoint x: 1239, startPoint y: 694, endPoint x: 1119, endPoint y: 593, distance: 156.8
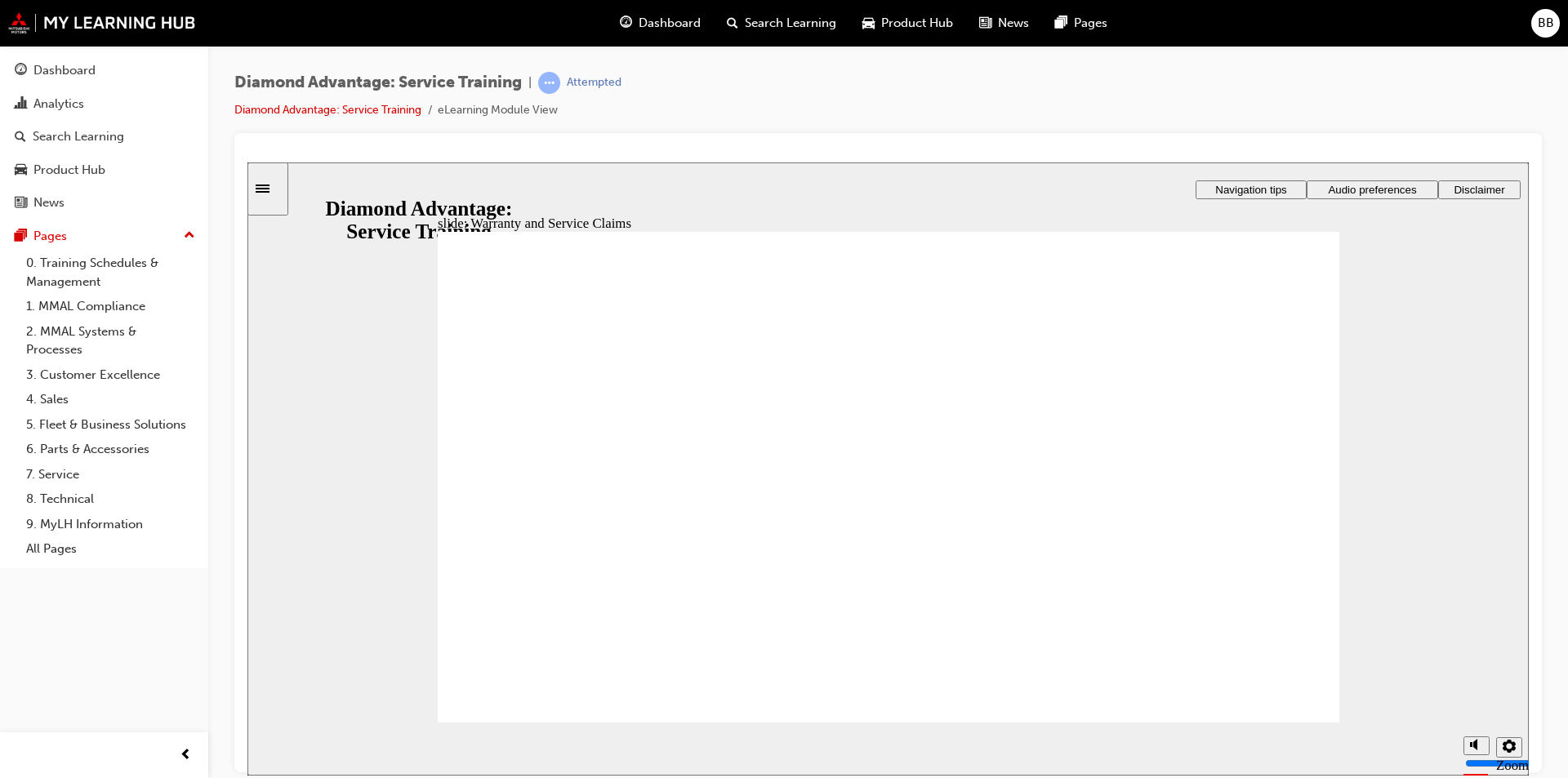
drag, startPoint x: 1118, startPoint y: 592, endPoint x: 1126, endPoint y: 580, distance: 14.4
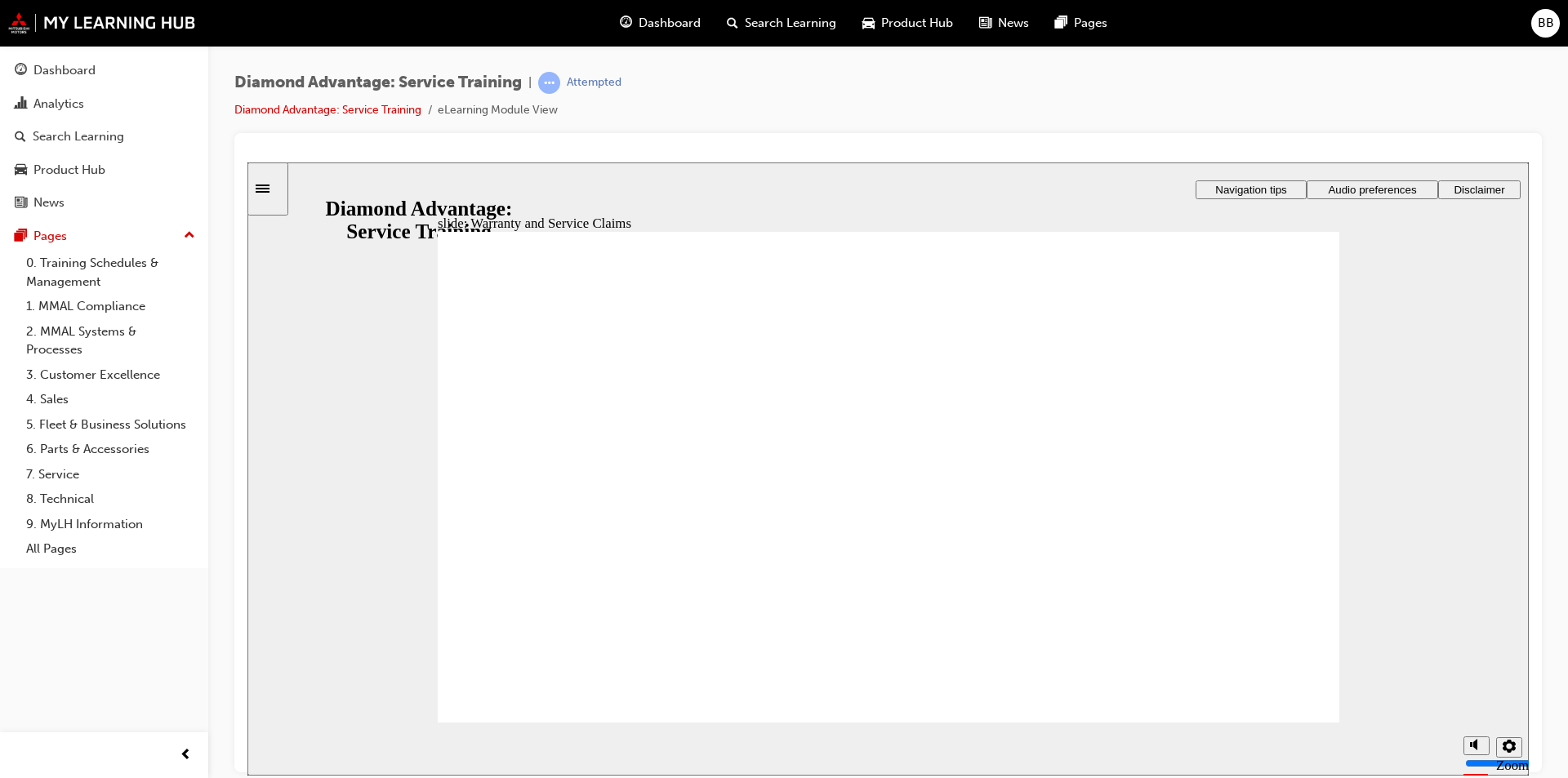
drag, startPoint x: 1132, startPoint y: 564, endPoint x: 1273, endPoint y: 629, distance: 155.3
drag, startPoint x: 1277, startPoint y: 646, endPoint x: 1275, endPoint y: 660, distance: 14.1
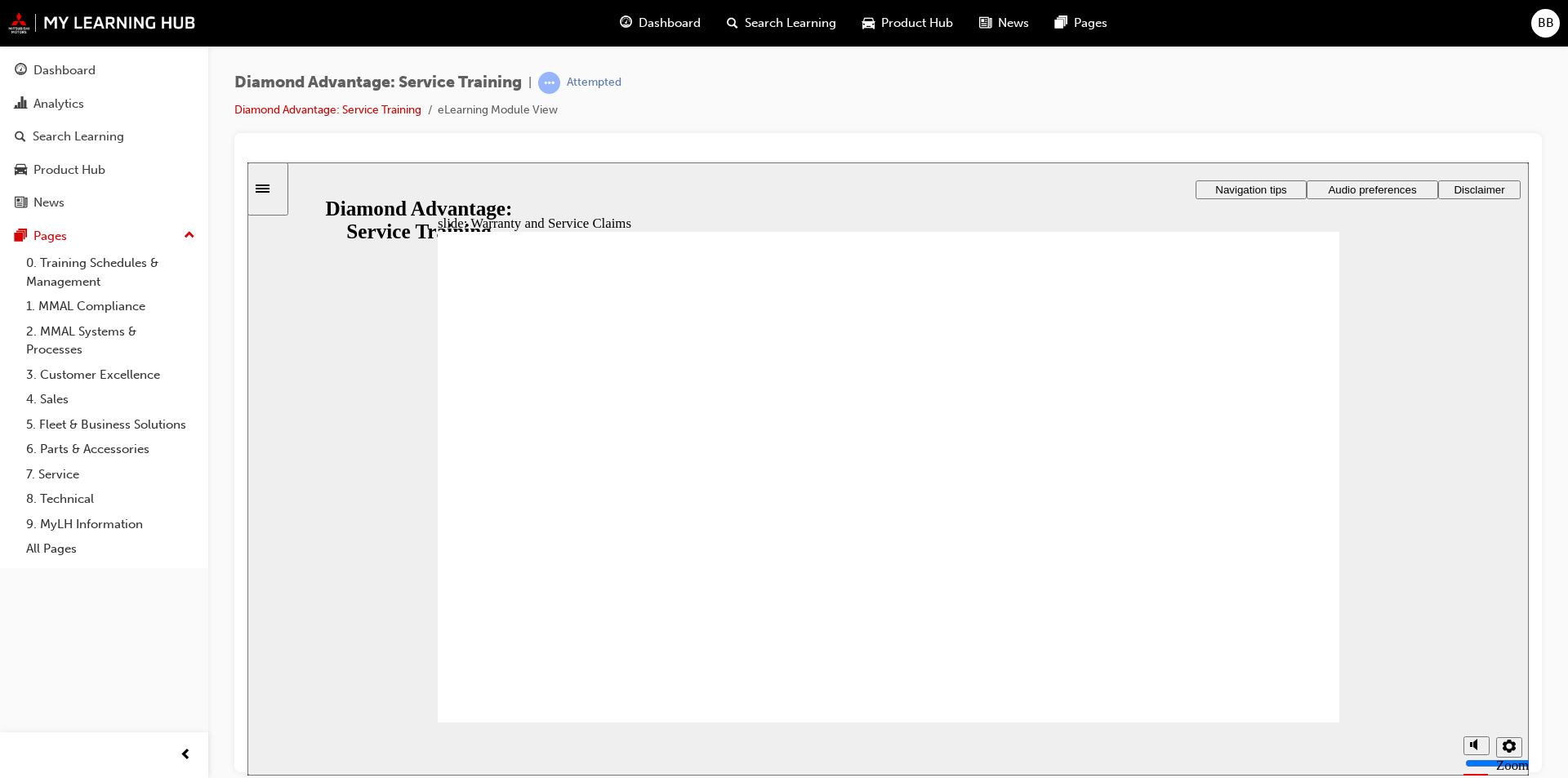
drag, startPoint x: 1275, startPoint y: 660, endPoint x: 1088, endPoint y: 607, distance: 194.4
drag, startPoint x: 1085, startPoint y: 607, endPoint x: 1100, endPoint y: 609, distance: 15.1
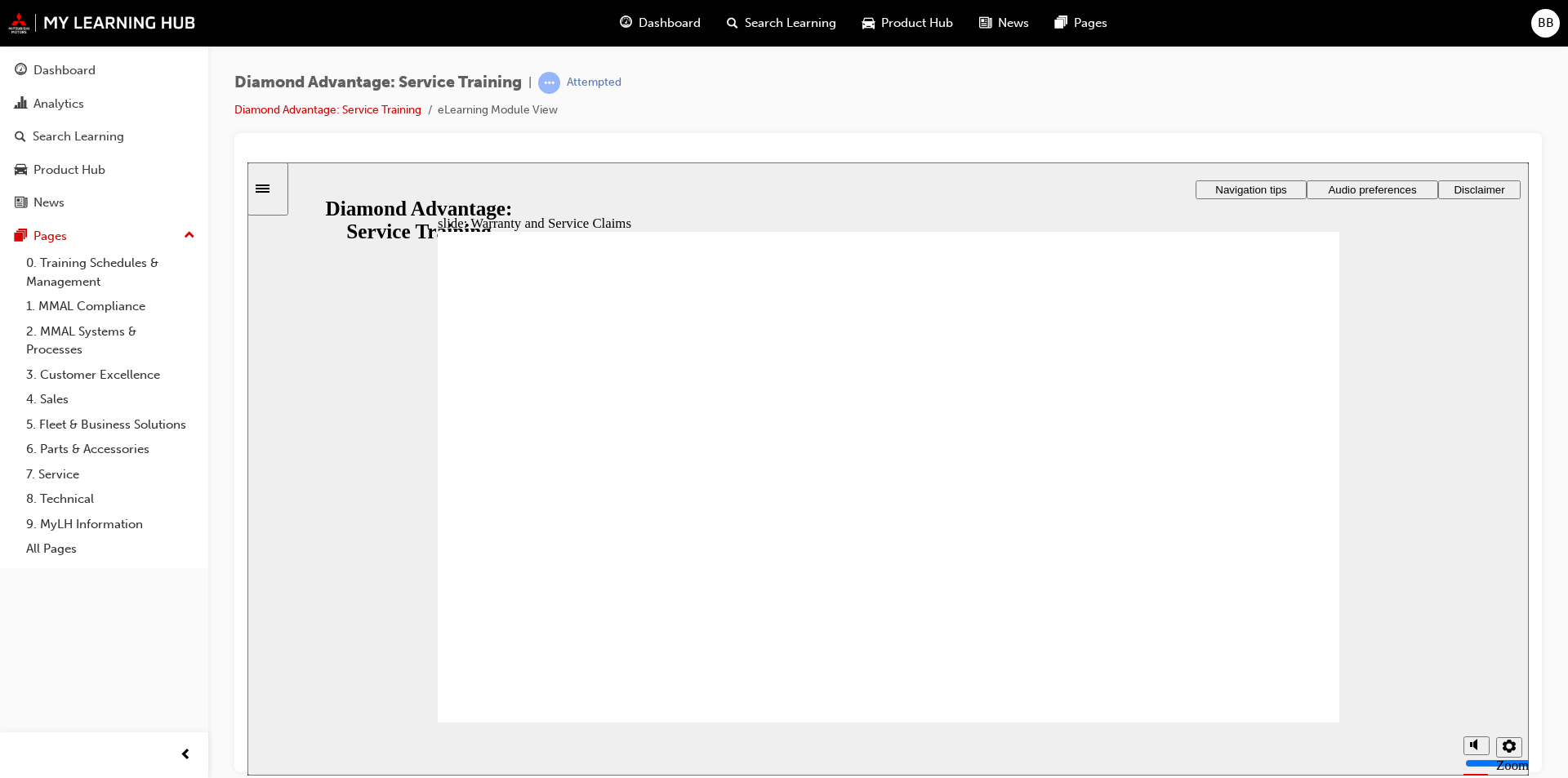
drag, startPoint x: 898, startPoint y: 602, endPoint x: 1064, endPoint y: 641, distance: 170.5
drag, startPoint x: 1064, startPoint y: 641, endPoint x: 1070, endPoint y: 602, distance: 39.5
drag, startPoint x: 1070, startPoint y: 602, endPoint x: 1009, endPoint y: 580, distance: 64.8
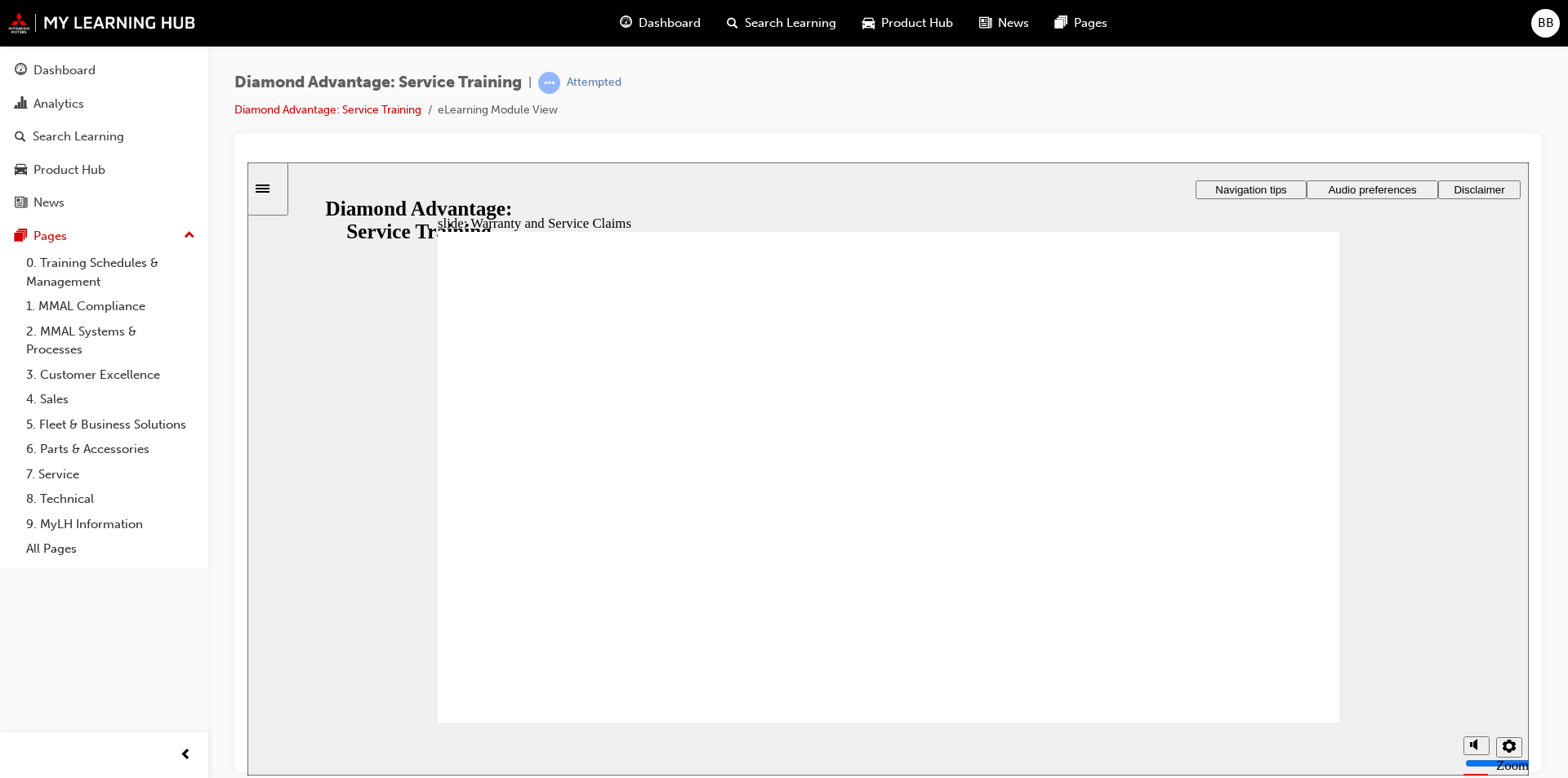
drag, startPoint x: 982, startPoint y: 598, endPoint x: 1079, endPoint y: 641, distance: 106.1
drag
